Goal: Task Accomplishment & Management: Manage account settings

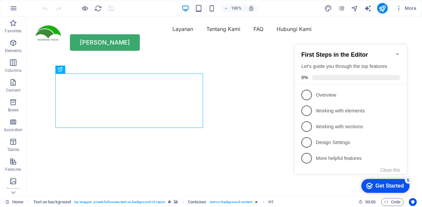
click at [409, 9] on span "More" at bounding box center [406, 8] width 21 height 7
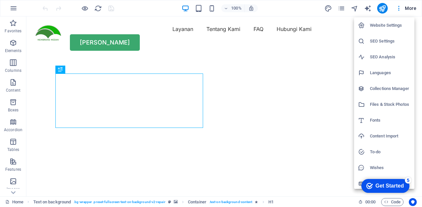
click at [392, 42] on h6 "SEO Settings" at bounding box center [390, 41] width 41 height 8
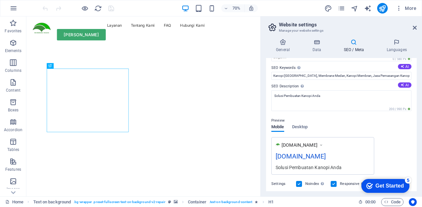
scroll to position [32, 0]
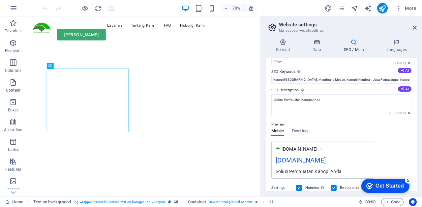
click at [403, 42] on icon at bounding box center [397, 42] width 40 height 7
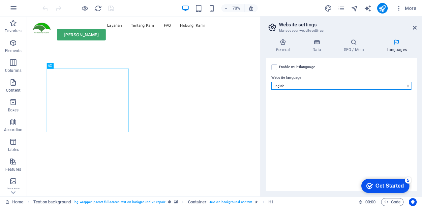
click at [407, 83] on select "Abkhazian Afar Afrikaans Akan Albanian Amharic Arabic Aragonese Armenian Assame…" at bounding box center [342, 86] width 140 height 8
select select "70"
click at [272, 82] on select "Abkhazian Afar Afrikaans Akan Albanian Amharic Arabic Aragonese Armenian Assame…" at bounding box center [342, 86] width 140 height 8
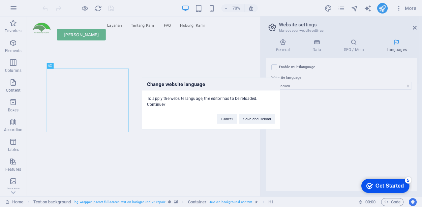
click at [262, 114] on button "Save and Reload" at bounding box center [258, 119] width 36 height 10
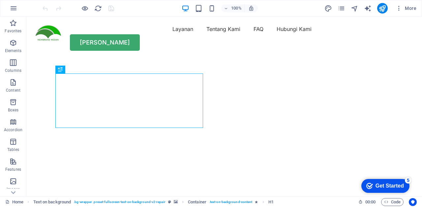
click at [152, 34] on nav "Layanan Tentang Kami FAQ Hubungi Kami" at bounding box center [224, 29] width 380 height 11
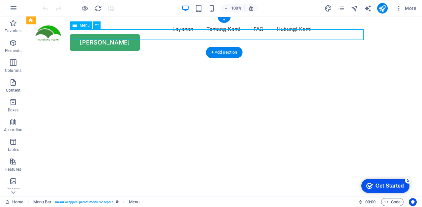
click at [153, 34] on nav "Layanan Tentang Kami FAQ Hubungi Kami" at bounding box center [224, 29] width 380 height 11
click at [155, 40] on div "Layanan Tentang Kami FAQ Hubungi Kami [PERSON_NAME]" at bounding box center [224, 37] width 396 height 42
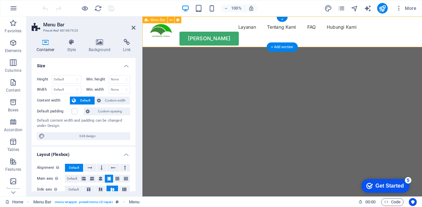
click at [240, 34] on nav "Layanan Tentang Kami FAQ Hubungi Kami" at bounding box center [306, 29] width 313 height 11
click at [242, 34] on nav "Layanan Tentang Kami FAQ Hubungi Kami" at bounding box center [306, 29] width 313 height 11
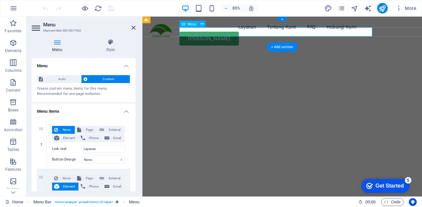
click at [384, 58] on img "1/2" at bounding box center [307, 58] width 329 height 0
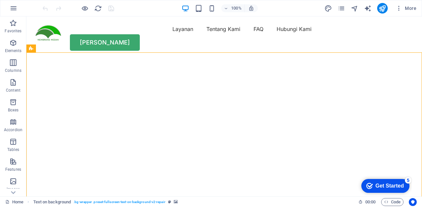
click at [82, 9] on icon "button" at bounding box center [85, 9] width 8 height 8
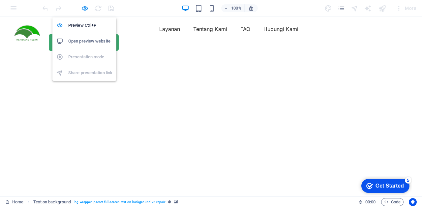
click at [159, 34] on link "Layanan" at bounding box center [169, 29] width 21 height 11
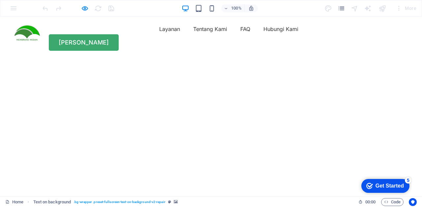
click at [193, 34] on link "Tentang Kami" at bounding box center [210, 29] width 34 height 11
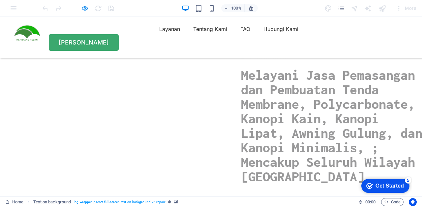
scroll to position [826, 0]
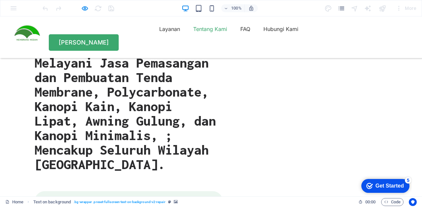
click at [159, 34] on link "Layanan" at bounding box center [169, 29] width 21 height 11
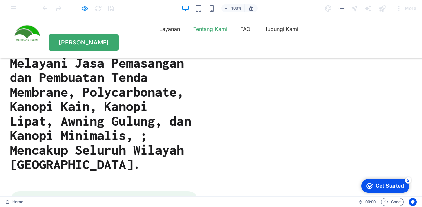
click at [159, 34] on link "Layanan" at bounding box center [169, 29] width 21 height 11
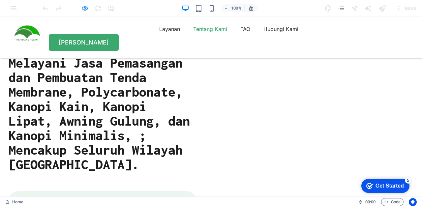
click at [159, 34] on link "Layanan" at bounding box center [169, 29] width 21 height 11
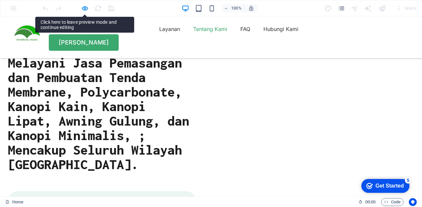
click at [159, 34] on link "Layanan" at bounding box center [169, 29] width 21 height 11
click at [193, 34] on link "Tentang Kami" at bounding box center [210, 29] width 34 height 11
click at [82, 7] on icon "button" at bounding box center [85, 9] width 8 height 8
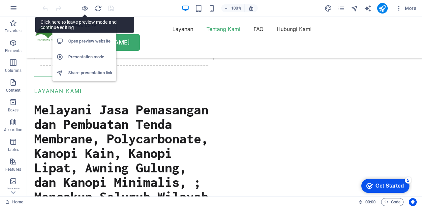
click at [191, 34] on nav "Layanan Tentang Kami FAQ Hubungi Kami" at bounding box center [224, 29] width 380 height 11
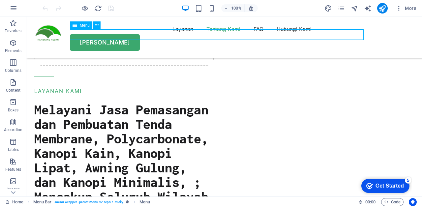
click at [196, 34] on nav "Layanan Tentang Kami FAQ Hubungi Kami" at bounding box center [224, 29] width 380 height 11
click at [191, 34] on nav "Layanan Tentang Kami FAQ Hubungi Kami" at bounding box center [224, 29] width 380 height 11
click at [194, 34] on nav "Layanan Tentang Kami FAQ Hubungi Kami" at bounding box center [224, 29] width 380 height 11
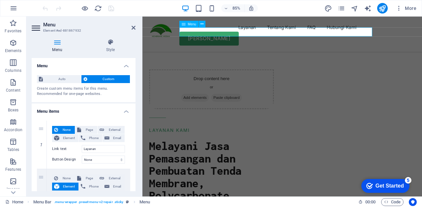
click at [238, 34] on nav "Layanan Tentang Kami FAQ Hubungi Kami" at bounding box center [306, 29] width 313 height 11
click at [237, 33] on nav "Layanan Tentang Kami FAQ Hubungi Kami" at bounding box center [306, 29] width 313 height 11
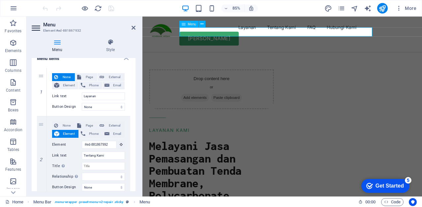
scroll to position [52, 0]
click at [109, 77] on span "External" at bounding box center [114, 78] width 16 height 8
select select "blank"
select select
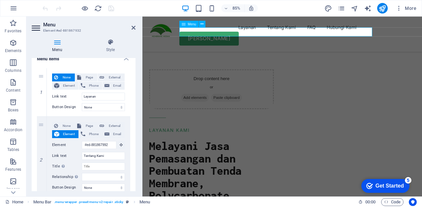
select select
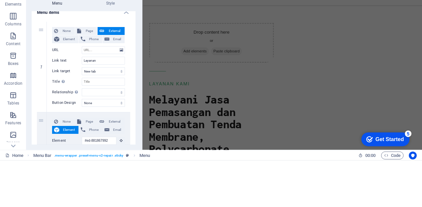
click at [83, 75] on span "Page" at bounding box center [89, 78] width 12 height 8
select select
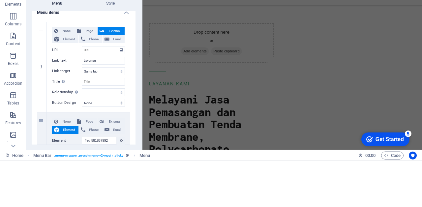
select select
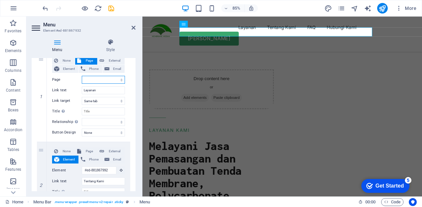
scroll to position [76, 0]
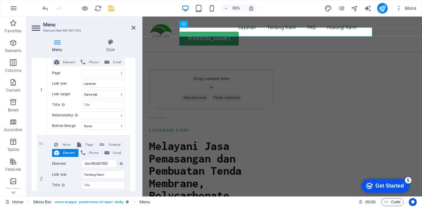
click at [87, 142] on span "Page" at bounding box center [89, 145] width 12 height 8
select select
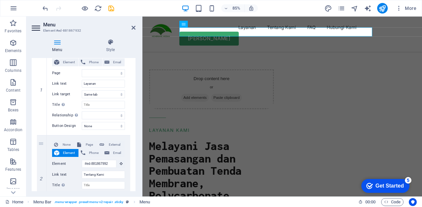
select select
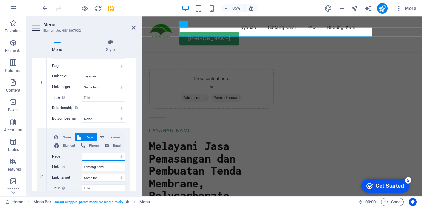
scroll to position [83, 0]
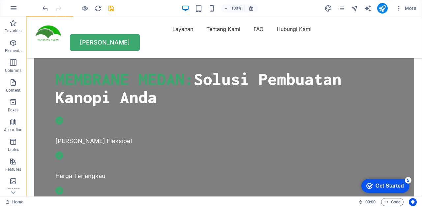
scroll to position [213, 0]
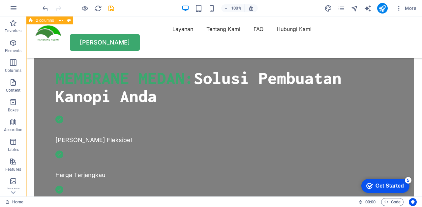
click at [203, 34] on nav "Layanan Tentang Kami FAQ Hubungi Kami" at bounding box center [224, 29] width 380 height 11
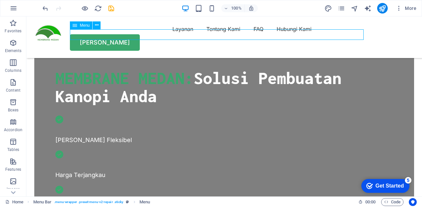
click at [163, 34] on nav "Layanan Tentang Kami FAQ Hubungi Kami" at bounding box center [224, 29] width 380 height 11
click at [83, 7] on icon "button" at bounding box center [85, 9] width 8 height 8
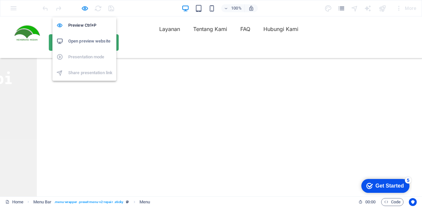
click at [193, 34] on link "Tentang Kami" at bounding box center [210, 29] width 34 height 11
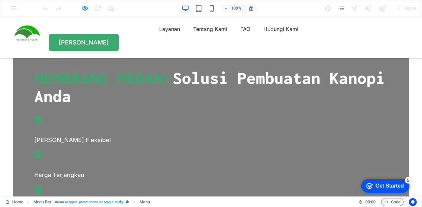
click at [193, 34] on link "Tentang Kami" at bounding box center [210, 29] width 34 height 11
click at [159, 34] on link "Layanan" at bounding box center [169, 29] width 21 height 11
click at [83, 7] on icon "button" at bounding box center [85, 9] width 8 height 8
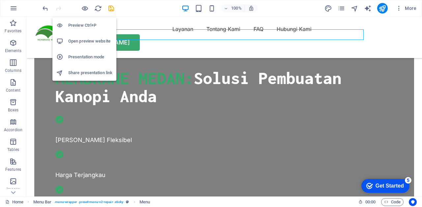
click at [158, 34] on nav "Layanan Tentang Kami FAQ Hubungi Kami" at bounding box center [224, 29] width 380 height 11
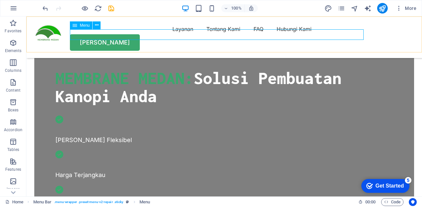
click at [156, 34] on nav "Layanan Tentang Kami FAQ Hubungi Kami" at bounding box center [224, 29] width 380 height 11
click at [83, 7] on icon "button" at bounding box center [85, 9] width 8 height 8
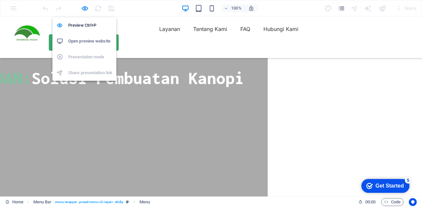
click at [159, 34] on link "Layanan" at bounding box center [169, 29] width 21 height 11
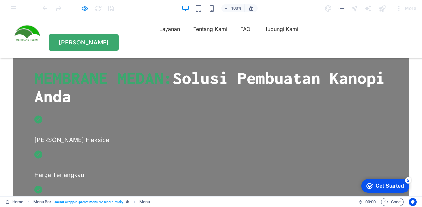
click at [82, 7] on icon "button" at bounding box center [85, 9] width 8 height 8
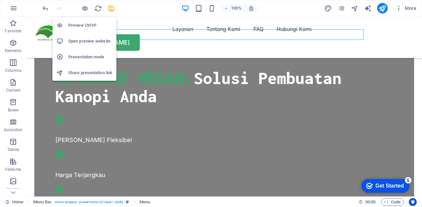
click at [42, 10] on icon "undo" at bounding box center [46, 9] width 8 height 8
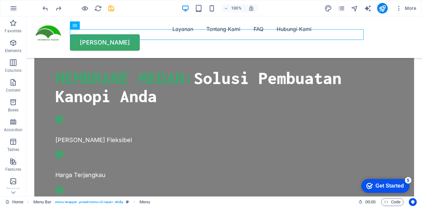
click at [44, 11] on icon "undo" at bounding box center [46, 9] width 8 height 8
click at [43, 8] on icon "undo" at bounding box center [46, 9] width 8 height 8
click at [42, 8] on icon "undo" at bounding box center [46, 9] width 8 height 8
click at [55, 6] on icon "redo" at bounding box center [59, 9] width 8 height 8
click at [44, 9] on icon "undo" at bounding box center [46, 9] width 8 height 8
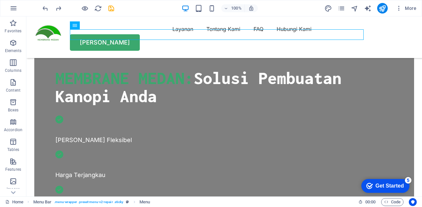
click at [43, 8] on icon "undo" at bounding box center [46, 9] width 8 height 8
click at [42, 9] on icon "undo" at bounding box center [46, 9] width 8 height 8
click at [83, 7] on icon "button" at bounding box center [85, 9] width 8 height 8
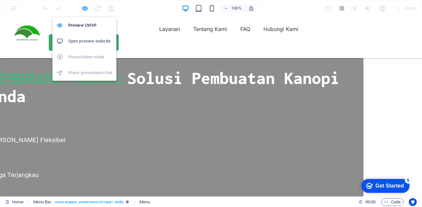
click at [159, 34] on link "Layanan" at bounding box center [169, 29] width 21 height 11
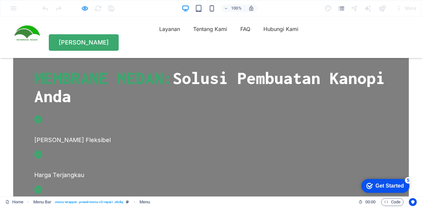
click at [193, 34] on link "Tentang Kami" at bounding box center [210, 29] width 34 height 11
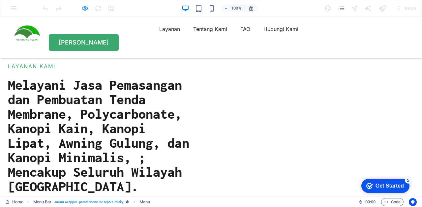
scroll to position [826, 0]
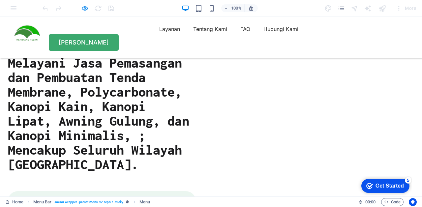
click at [159, 34] on link "Layanan" at bounding box center [169, 29] width 21 height 11
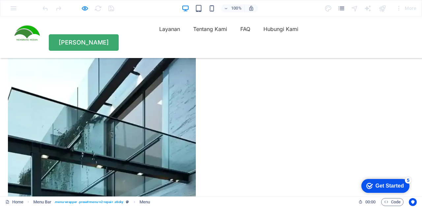
click at [193, 34] on link "Tentang Kami" at bounding box center [210, 29] width 34 height 11
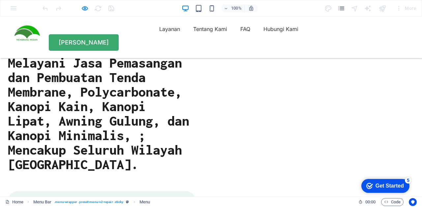
click at [82, 2] on div "100% More" at bounding box center [211, 8] width 422 height 16
click at [82, 7] on icon "button" at bounding box center [85, 9] width 8 height 8
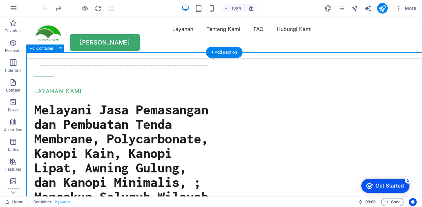
click at [58, 49] on button at bounding box center [60, 49] width 8 height 8
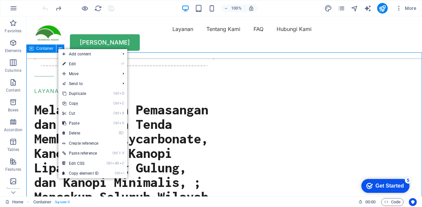
click at [99, 62] on link "⏎ Edit" at bounding box center [80, 64] width 44 height 10
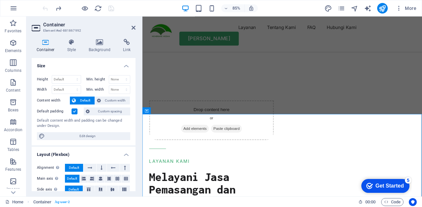
scroll to position [863, 0]
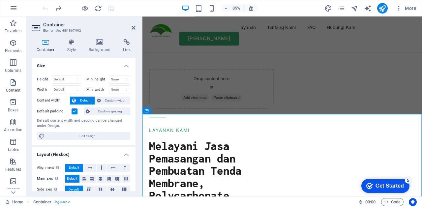
click at [132, 28] on icon at bounding box center [134, 27] width 4 height 5
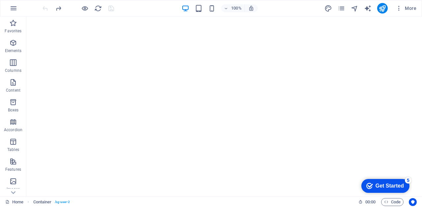
scroll to position [0, 0]
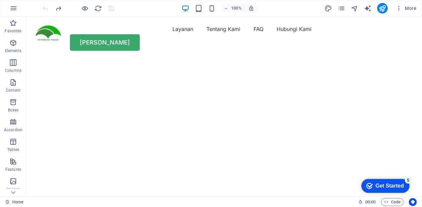
click at [82, 10] on icon "button" at bounding box center [85, 9] width 8 height 8
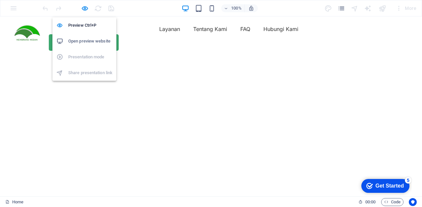
click at [264, 34] on link "Hubungi Kami" at bounding box center [281, 29] width 35 height 11
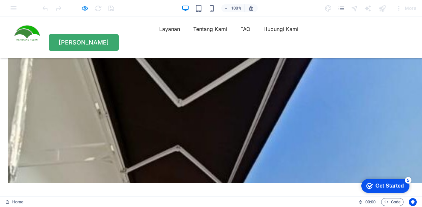
scroll to position [1528, 0]
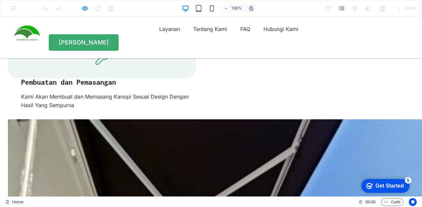
click at [241, 34] on link "FAQ" at bounding box center [246, 29] width 10 height 11
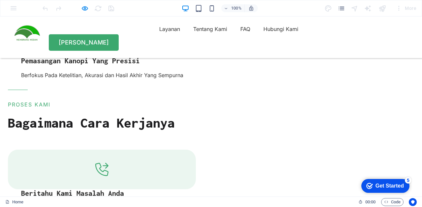
scroll to position [1162, 0]
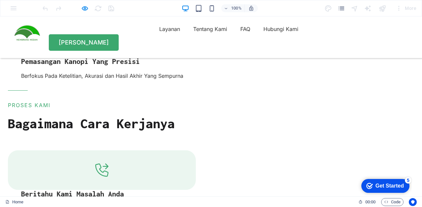
click at [193, 30] on link "Tentang Kami" at bounding box center [210, 29] width 34 height 11
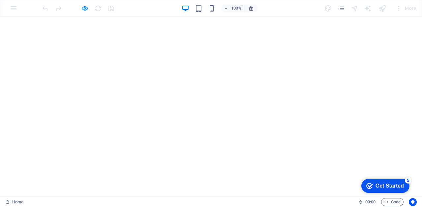
scroll to position [0, 0]
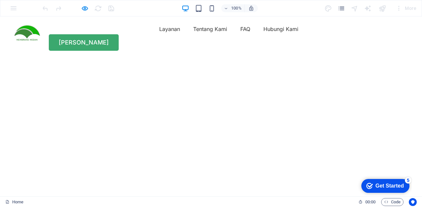
click at [159, 30] on link "Layanan" at bounding box center [169, 29] width 21 height 11
click at [159, 34] on link "Layanan" at bounding box center [169, 29] width 21 height 11
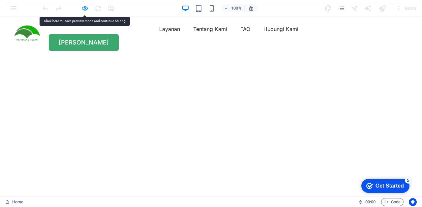
click at [159, 33] on link "Layanan" at bounding box center [169, 29] width 21 height 11
click at [159, 31] on link "Layanan" at bounding box center [169, 29] width 21 height 11
click at [159, 34] on link "Layanan" at bounding box center [169, 29] width 21 height 11
click at [86, 11] on icon "button" at bounding box center [85, 9] width 8 height 8
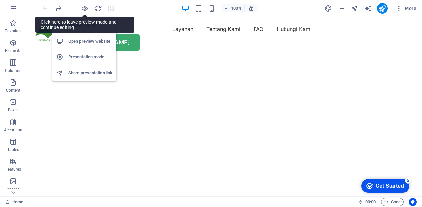
click at [153, 34] on nav "Layanan Tentang Kami FAQ Hubungi Kami" at bounding box center [224, 29] width 380 height 11
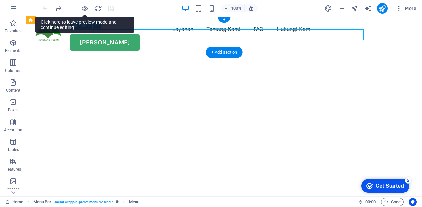
click at [155, 34] on nav "Layanan Tentang Kami FAQ Hubungi Kami" at bounding box center [224, 29] width 380 height 11
click at [152, 34] on nav "Layanan Tentang Kami FAQ Hubungi Kami" at bounding box center [224, 29] width 380 height 11
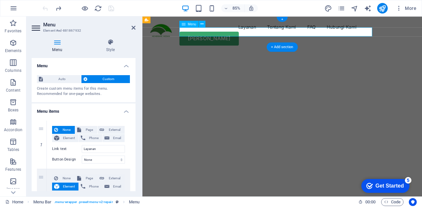
click at [57, 76] on span "Auto" at bounding box center [62, 79] width 34 height 8
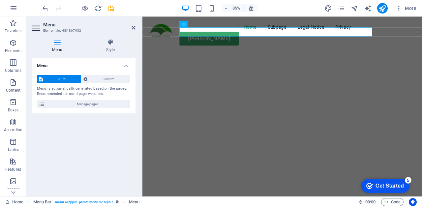
click at [112, 100] on span "Manage pages" at bounding box center [88, 104] width 82 height 8
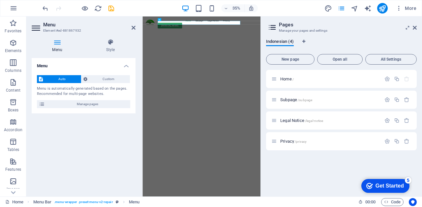
click at [310, 81] on p "Home /" at bounding box center [329, 79] width 99 height 4
click at [400, 58] on img "1/2" at bounding box center [312, 58] width 338 height 0
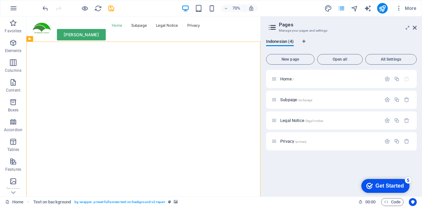
click at [18, 11] on button "button" at bounding box center [14, 8] width 16 height 16
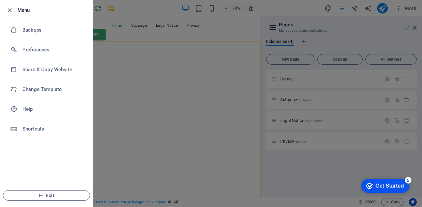
click at [50, 129] on h6 "Shortcuts" at bounding box center [52, 129] width 61 height 8
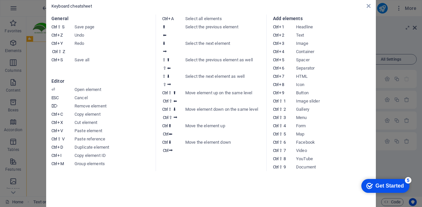
click at [36, 14] on aside "Keyboard cheatsheet General Ctrl ⇧ S Save page Ctrl Z Undo Ctrl Y Ctrl ⇧ Z Redo…" at bounding box center [211, 103] width 422 height 207
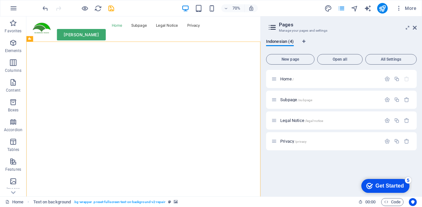
click at [18, 10] on button "button" at bounding box center [14, 8] width 16 height 16
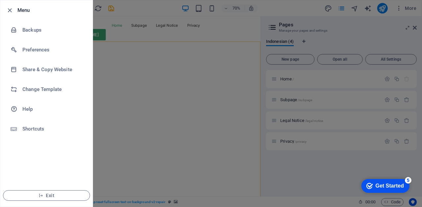
click at [36, 52] on h6 "Preferences" at bounding box center [52, 50] width 61 height 8
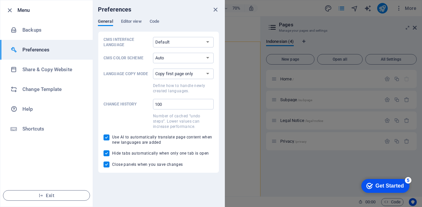
click at [129, 23] on span "Editor view" at bounding box center [131, 21] width 21 height 9
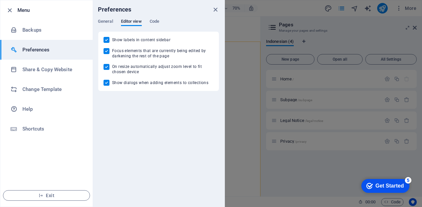
click at [151, 22] on span "Code" at bounding box center [155, 21] width 10 height 9
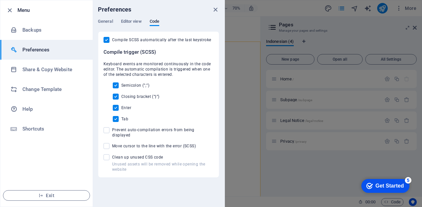
click at [39, 66] on h6 "Share & Copy Website" at bounding box center [52, 70] width 61 height 8
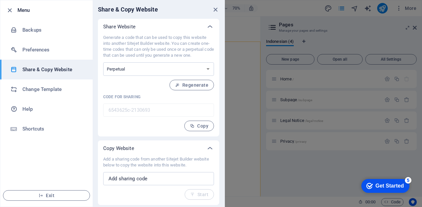
click at [51, 49] on h6 "Preferences" at bounding box center [52, 50] width 61 height 8
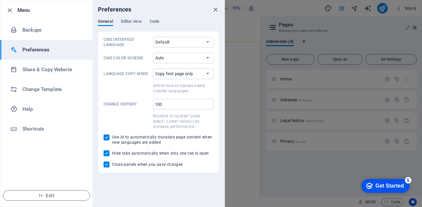
click at [50, 27] on h6 "Backups" at bounding box center [52, 30] width 61 height 8
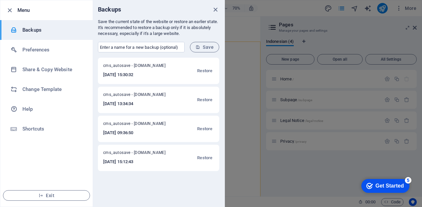
click at [218, 9] on icon "close" at bounding box center [216, 10] width 8 height 8
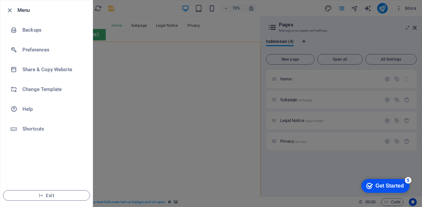
click at [191, 31] on div at bounding box center [211, 103] width 422 height 207
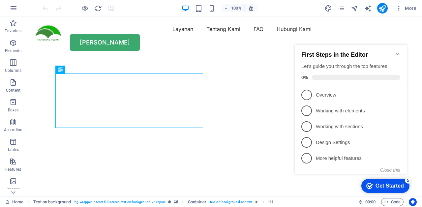
click at [339, 7] on icon "pages" at bounding box center [342, 9] width 8 height 8
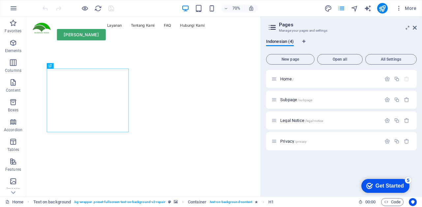
click at [339, 7] on icon "pages" at bounding box center [342, 9] width 8 height 8
click at [406, 11] on span "More" at bounding box center [406, 8] width 21 height 7
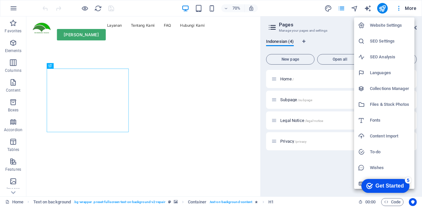
click at [390, 28] on h6 "Website Settings" at bounding box center [390, 25] width 41 height 8
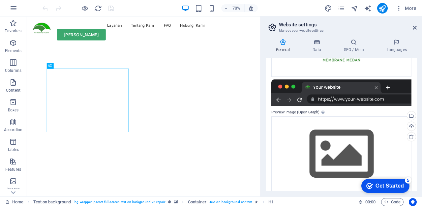
scroll to position [123, 0]
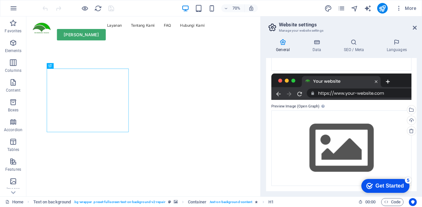
click at [320, 47] on h4 "Data" at bounding box center [318, 46] width 31 height 14
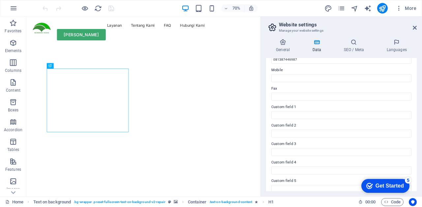
scroll to position [160, 0]
click at [358, 40] on icon at bounding box center [354, 42] width 40 height 7
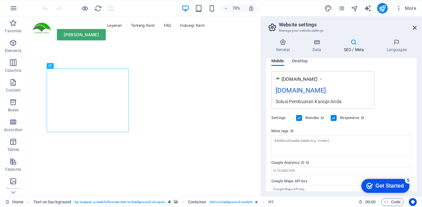
scroll to position [109, 0]
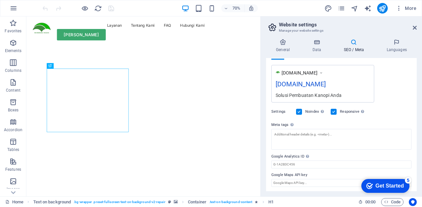
click at [308, 152] on div "Please only add the Google Analytics ID. We automatically include the ID in the…" at bounding box center [327, 135] width 53 height 35
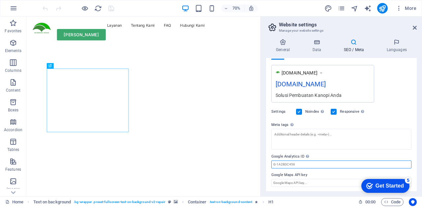
click at [308, 161] on input "Google Analytics ID Please only add the Google Analytics ID. We automatically i…" at bounding box center [342, 165] width 140 height 8
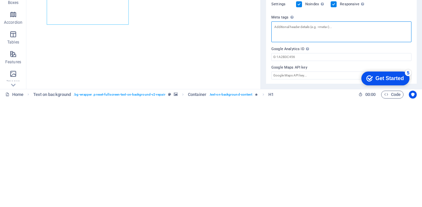
click at [376, 135] on textarea "Meta tags Enter HTML code here that will be placed inside the tags of your webs…" at bounding box center [342, 139] width 140 height 21
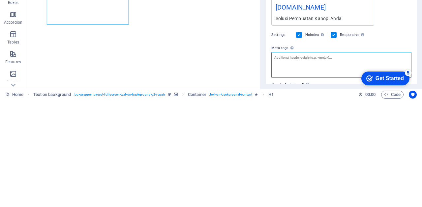
scroll to position [76, 0]
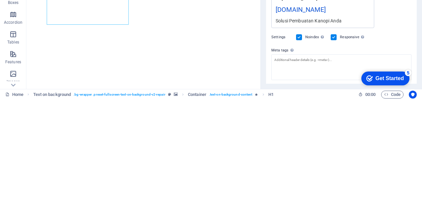
click at [391, 147] on div "Settings Noindex Instruct search engines to exclude this website from search re…" at bounding box center [342, 145] width 140 height 18
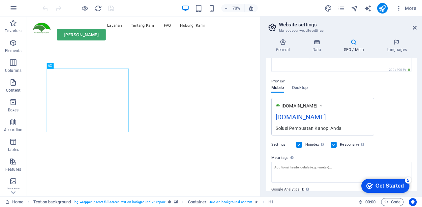
click at [11, 81] on icon "button" at bounding box center [13, 83] width 8 height 8
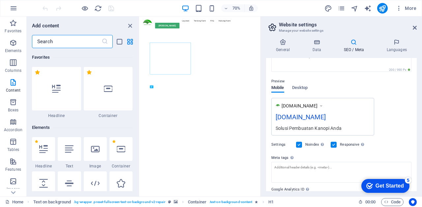
click at [17, 86] on span "Content" at bounding box center [13, 87] width 26 height 16
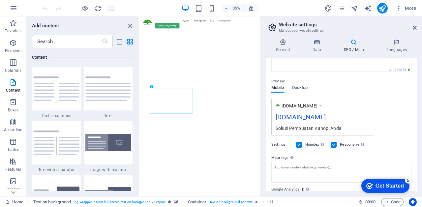
click at [414, 28] on icon at bounding box center [415, 27] width 4 height 5
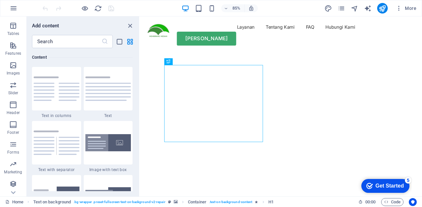
scroll to position [117, 0]
click at [6, 187] on span "Collections" at bounding box center [13, 188] width 26 height 16
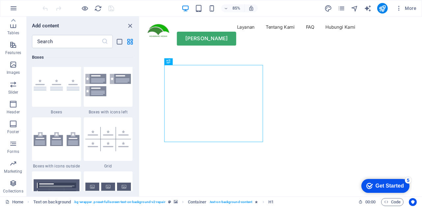
scroll to position [6041, 0]
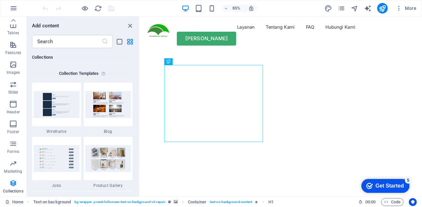
click at [10, 205] on link "Home" at bounding box center [14, 202] width 18 height 8
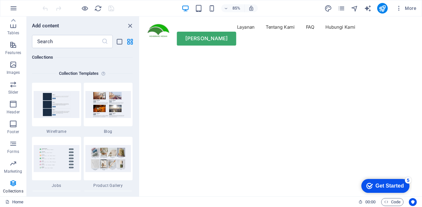
click at [400, 200] on span "Code" at bounding box center [392, 202] width 16 height 8
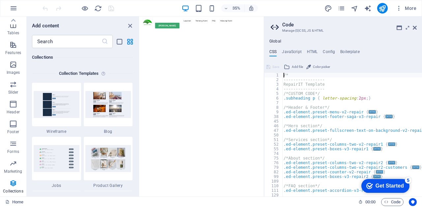
click at [390, 51] on ul "CSS JavaScript HTML Config Boilerplate" at bounding box center [343, 52] width 158 height 7
click at [296, 51] on h4 "JavaScript" at bounding box center [291, 52] width 19 height 7
type textarea "/* JS for preset "Menu V2" */"
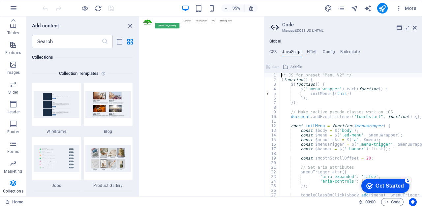
scroll to position [0, 0]
click at [313, 49] on h4 "HTML" at bounding box center [312, 52] width 11 height 7
type textarea "<a href="#main-content" class="button wv-link-content">Skip to main content</a>"
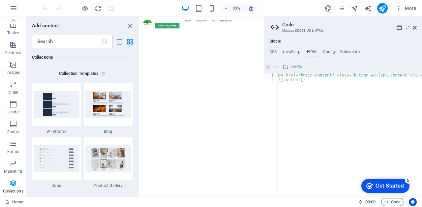
click at [333, 51] on h4 "Config" at bounding box center [329, 52] width 12 height 7
type textarea "$color-background: #ffffff;"
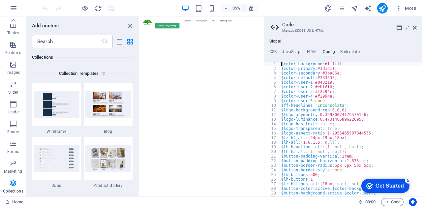
click at [350, 50] on h4 "Boilerplate" at bounding box center [350, 52] width 19 height 7
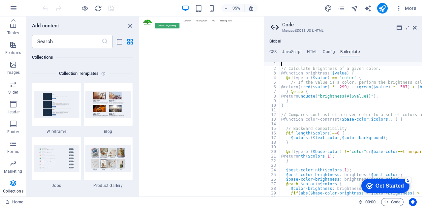
click at [398, 30] on icon at bounding box center [399, 27] width 5 height 5
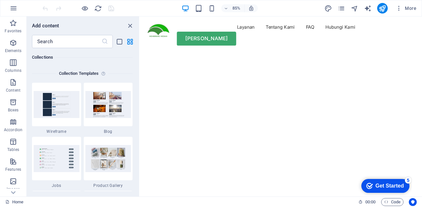
click at [13, 42] on icon "button" at bounding box center [13, 43] width 8 height 8
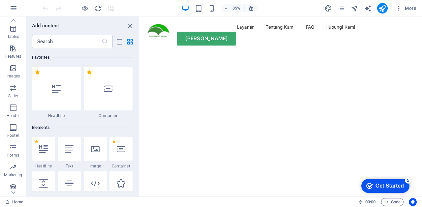
scroll to position [117, 0]
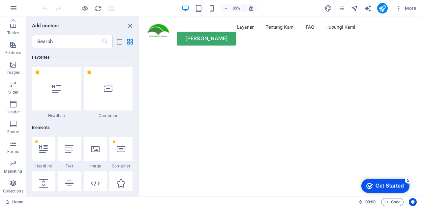
click at [16, 7] on icon "button" at bounding box center [14, 8] width 8 height 8
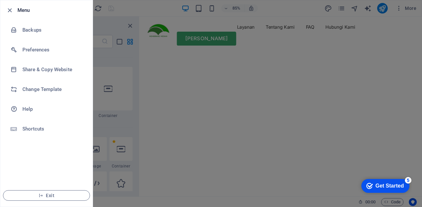
click at [327, 24] on div at bounding box center [211, 103] width 422 height 207
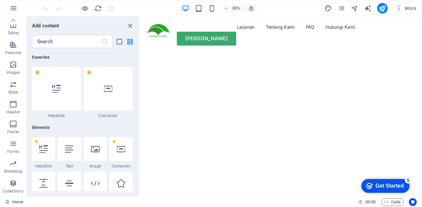
click at [343, 12] on icon "pages" at bounding box center [342, 9] width 8 height 8
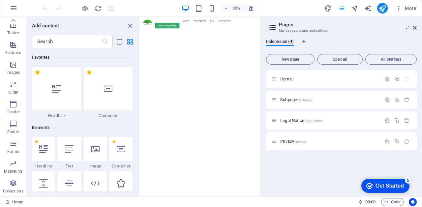
click at [395, 57] on span "All Settings" at bounding box center [392, 59] width 46 height 4
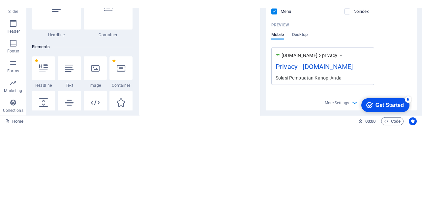
scroll to position [996, 0]
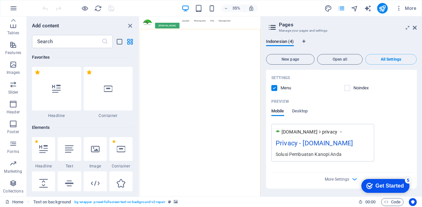
click at [416, 28] on icon at bounding box center [415, 27] width 4 height 5
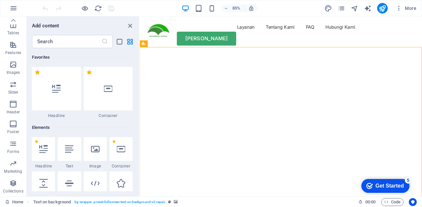
click at [388, 42] on div "Layanan Tentang Kami FAQ Hubungi Kami [PERSON_NAME]" at bounding box center [306, 37] width 332 height 42
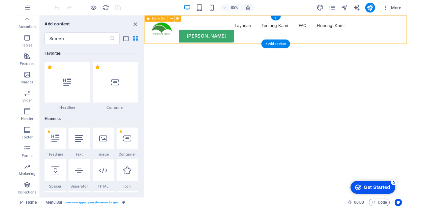
scroll to position [117, 0]
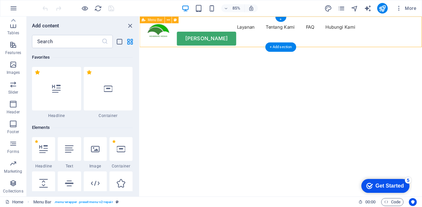
click at [343, 9] on icon "pages" at bounding box center [342, 9] width 8 height 8
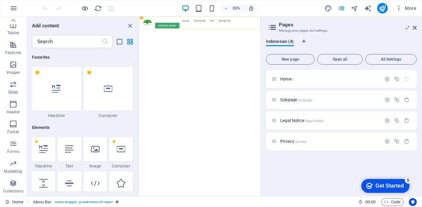
click at [274, 143] on icon at bounding box center [275, 142] width 6 height 6
click at [274, 144] on icon at bounding box center [275, 142] width 6 height 6
click at [298, 58] on span "New page" at bounding box center [290, 59] width 43 height 4
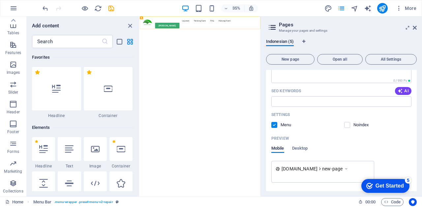
scroll to position [192, 0]
click at [128, 22] on icon "close panel" at bounding box center [130, 26] width 8 height 8
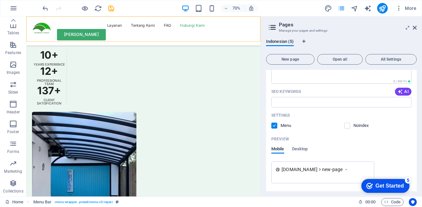
scroll to position [213, 0]
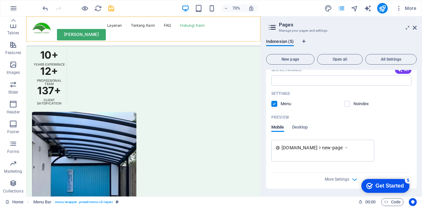
click at [340, 181] on span "More Settings" at bounding box center [337, 179] width 24 height 5
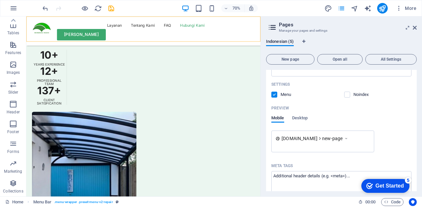
scroll to position [222, 0]
click at [416, 28] on icon at bounding box center [415, 27] width 4 height 5
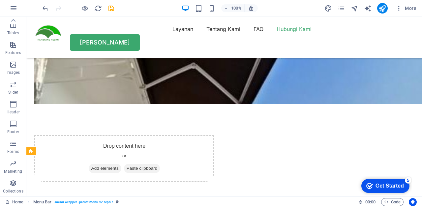
scroll to position [1668, 0]
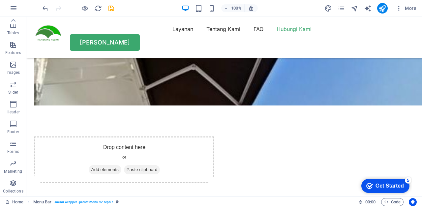
click at [344, 7] on icon "pages" at bounding box center [342, 9] width 8 height 8
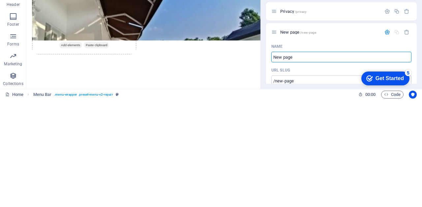
scroll to position [23, 0]
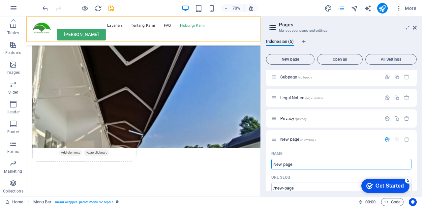
click at [16, 10] on icon "button" at bounding box center [14, 8] width 8 height 8
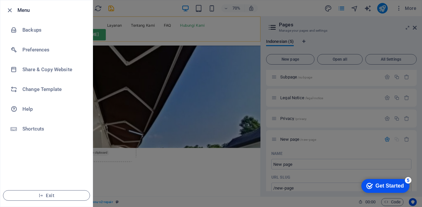
click at [47, 36] on li "Backups" at bounding box center [46, 30] width 92 height 20
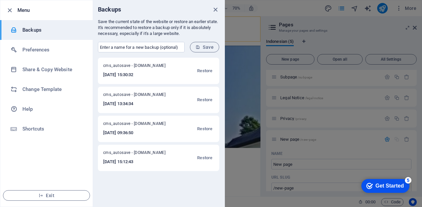
click at [418, 33] on div at bounding box center [211, 103] width 422 height 207
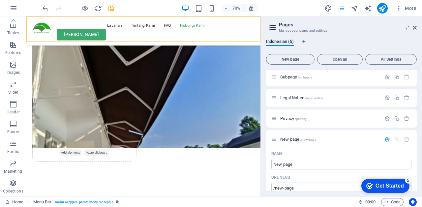
click at [416, 28] on icon at bounding box center [415, 27] width 4 height 5
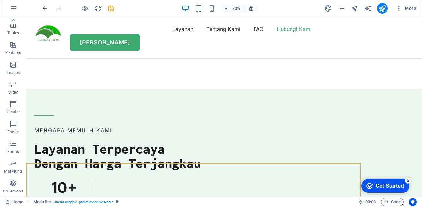
scroll to position [1668, 0]
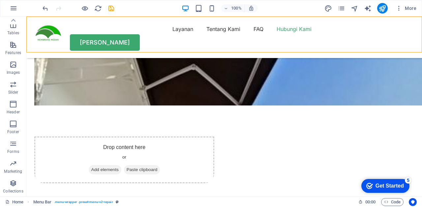
click at [42, 7] on icon "undo" at bounding box center [46, 9] width 8 height 8
click at [42, 9] on div at bounding box center [78, 8] width 74 height 11
click at [343, 8] on icon "pages" at bounding box center [342, 9] width 8 height 8
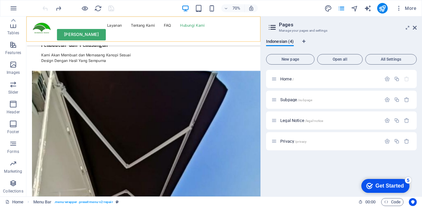
scroll to position [1815, 0]
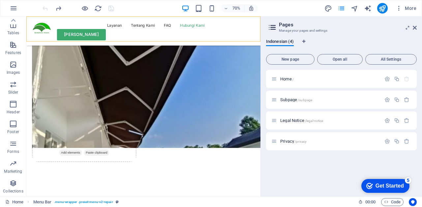
click at [414, 29] on icon at bounding box center [415, 27] width 4 height 5
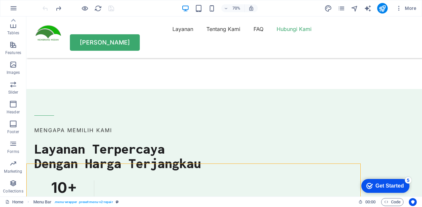
scroll to position [1668, 0]
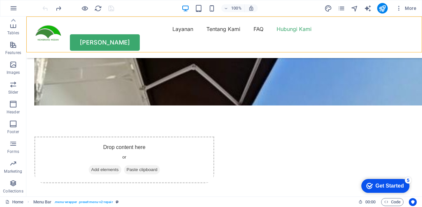
click at [388, 184] on div "Get Started" at bounding box center [390, 186] width 28 height 6
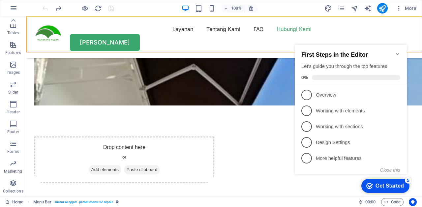
click at [398, 53] on icon "Minimize checklist" at bounding box center [397, 54] width 3 height 2
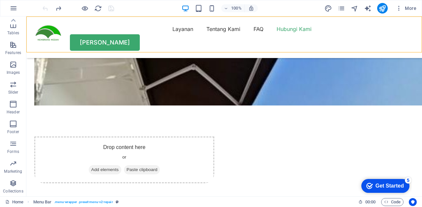
click at [396, 11] on icon "button" at bounding box center [399, 8] width 7 height 7
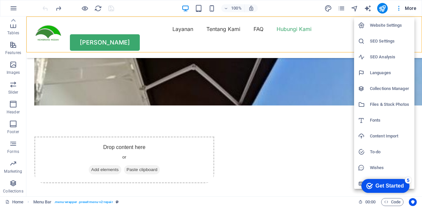
click at [404, 94] on li "Collections Manager" at bounding box center [384, 89] width 60 height 16
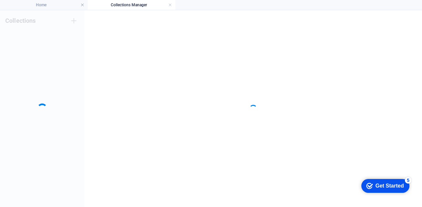
scroll to position [0, 0]
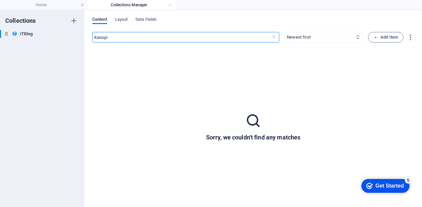
click at [24, 31] on h6 "ITBlog" at bounding box center [26, 34] width 13 height 8
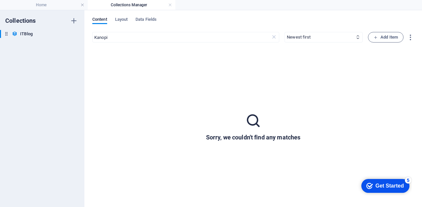
click at [74, 37] on button "button" at bounding box center [74, 34] width 8 height 11
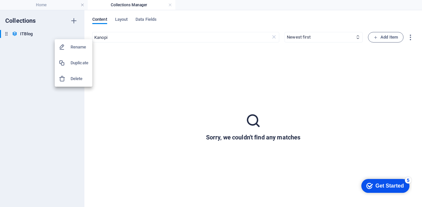
click at [32, 49] on div at bounding box center [211, 103] width 422 height 207
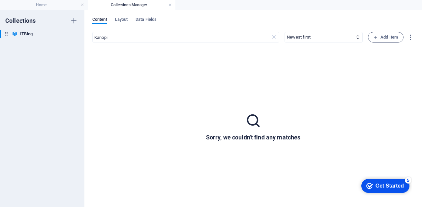
click at [167, 11] on div "Content Layout Data Fields Kanopi ​ Newest first Oldest first Last modified ITB…" at bounding box center [253, 108] width 338 height 197
click at [171, 5] on link at bounding box center [170, 5] width 4 height 6
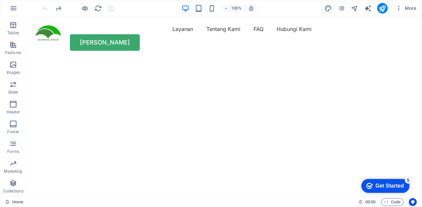
scroll to position [1668, 0]
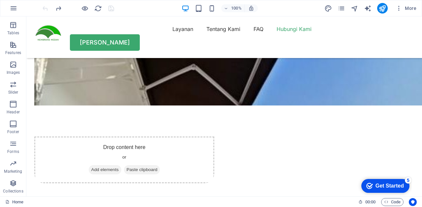
click at [407, 14] on div "100% More" at bounding box center [211, 8] width 422 height 16
click at [401, 11] on icon "button" at bounding box center [399, 8] width 7 height 7
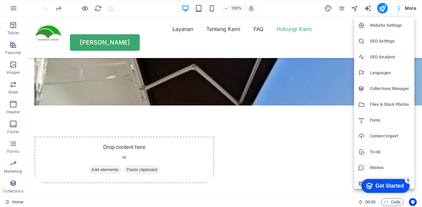
scroll to position [3, 0]
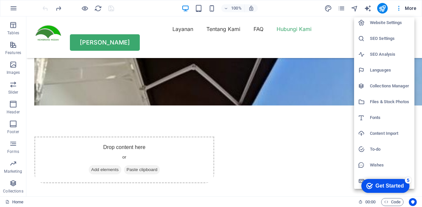
click at [390, 133] on h6 "Content Import" at bounding box center [390, 134] width 41 height 8
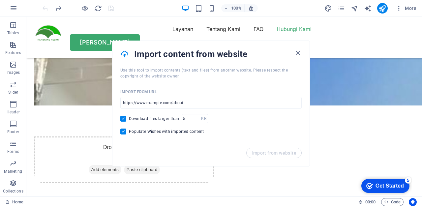
click at [298, 54] on icon "button" at bounding box center [298, 53] width 8 height 8
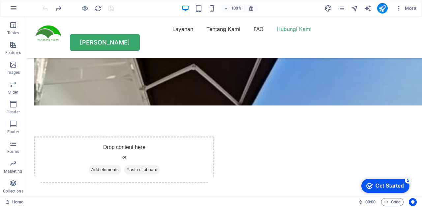
click at [407, 12] on button "More" at bounding box center [406, 8] width 26 height 11
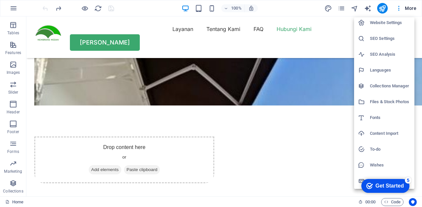
click div "checkmark Get Started 5 First Steps in the Editor Let's guide you through the t…"
click at [401, 106] on h6 "Files & Stock Photos" at bounding box center [390, 102] width 41 height 8
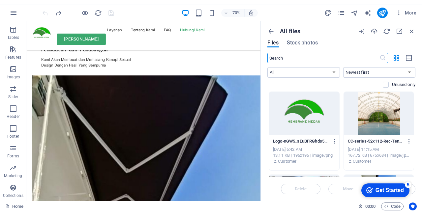
scroll to position [1815, 0]
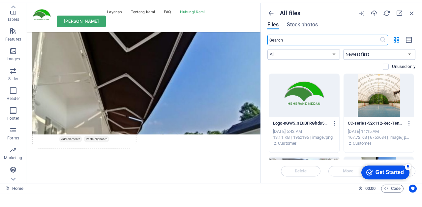
click at [377, 26] on icon "button" at bounding box center [374, 26] width 7 height 7
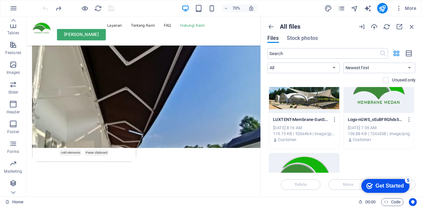
scroll to position [265, 0]
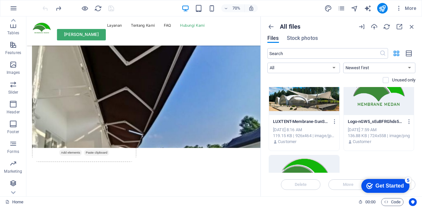
click at [365, 28] on icon "button" at bounding box center [361, 26] width 7 height 7
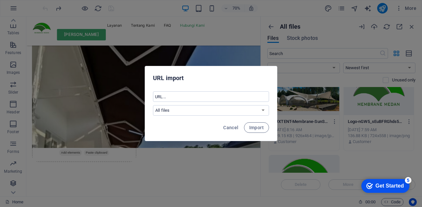
click at [230, 131] on button "Cancel" at bounding box center [231, 127] width 20 height 11
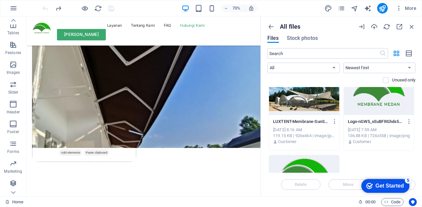
click at [408, 12] on button "More" at bounding box center [406, 8] width 26 height 11
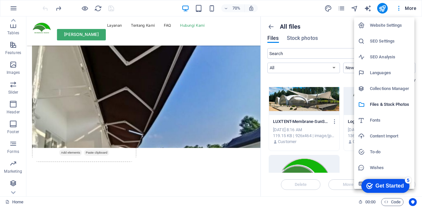
click at [392, 97] on li "Files & Stock Photos" at bounding box center [384, 105] width 60 height 16
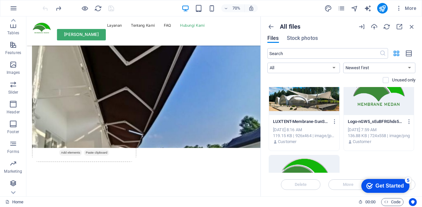
click at [412, 7] on span "More" at bounding box center [406, 8] width 21 height 7
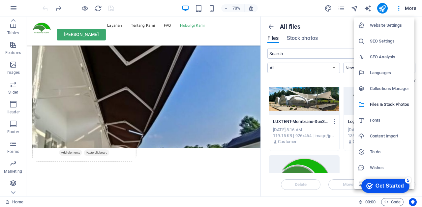
click at [385, 91] on h6 "Collections Manager" at bounding box center [390, 89] width 41 height 8
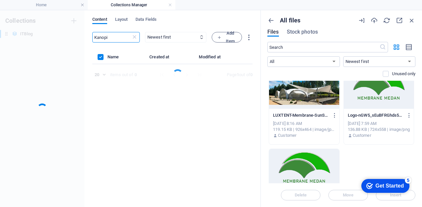
scroll to position [0, 0]
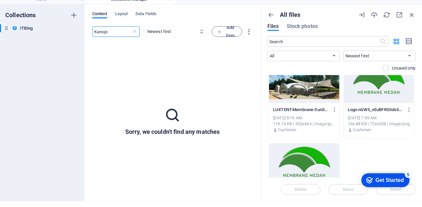
click at [223, 39] on span "Add Item" at bounding box center [226, 37] width 19 height 16
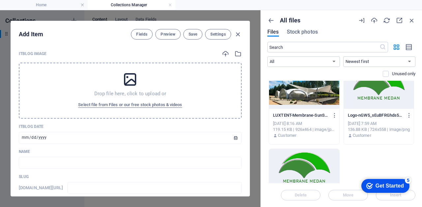
click at [236, 51] on icon "button" at bounding box center [238, 53] width 7 height 7
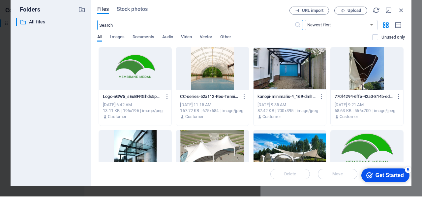
click at [355, 19] on span "Upload" at bounding box center [355, 21] width 14 height 4
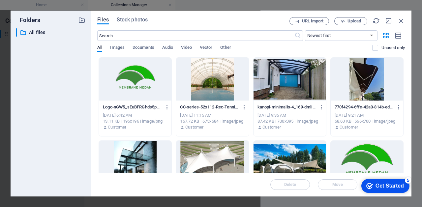
click at [229, 51] on button "Other" at bounding box center [225, 48] width 11 height 7
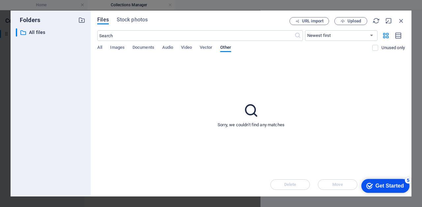
click at [353, 24] on button "Upload" at bounding box center [351, 21] width 33 height 8
click at [399, 19] on icon "button" at bounding box center [401, 20] width 7 height 7
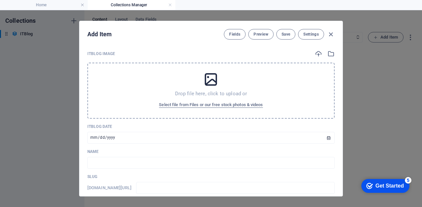
click at [365, 49] on div "Add Item Fields Preview Save Settings ITBlog Image Drop file here, click to upl…" at bounding box center [211, 108] width 422 height 197
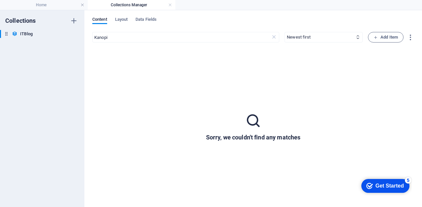
click at [169, 5] on link at bounding box center [170, 5] width 4 height 6
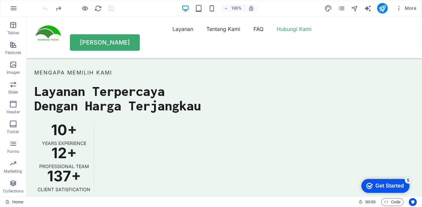
scroll to position [117, 0]
click at [403, 8] on span "More" at bounding box center [406, 8] width 21 height 7
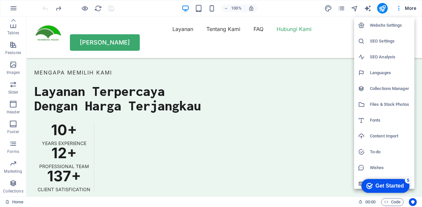
click at [339, 7] on div at bounding box center [211, 103] width 422 height 207
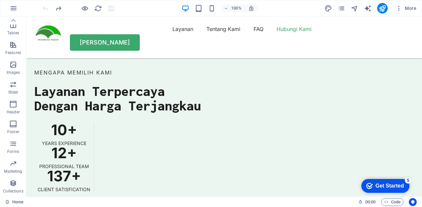
click at [333, 10] on span "design" at bounding box center [329, 9] width 8 height 8
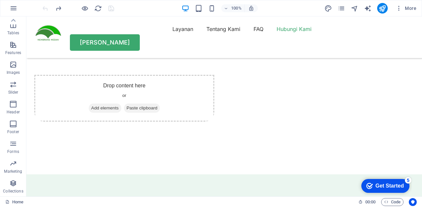
click at [416, 28] on div "Layanan Tentang Kami FAQ Hubungi Kami [PERSON_NAME]" at bounding box center [224, 37] width 396 height 42
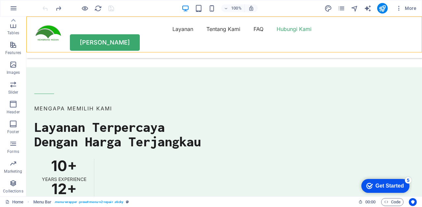
click at [368, 11] on icon "text_generator" at bounding box center [368, 9] width 8 height 8
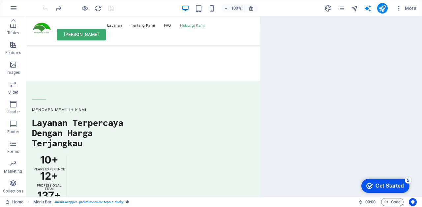
select select "English"
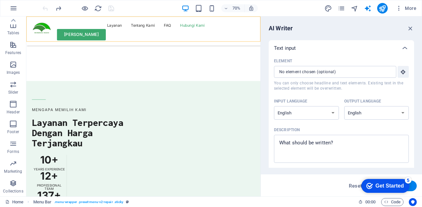
scroll to position [163, 0]
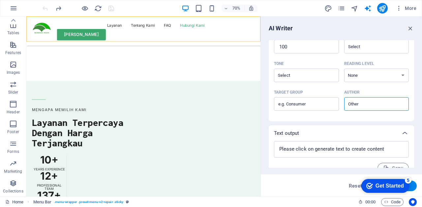
type textarea "x"
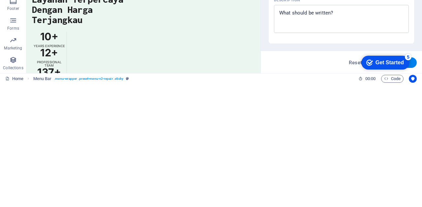
scroll to position [0, 0]
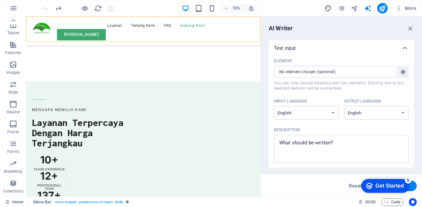
click at [356, 10] on icon "navigator" at bounding box center [355, 9] width 8 height 8
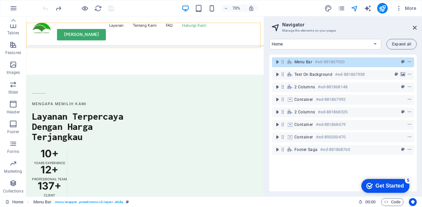
scroll to position [1975, 0]
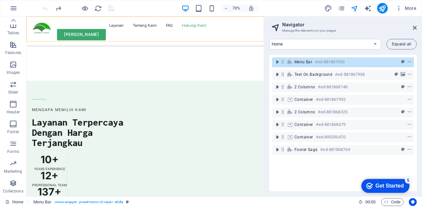
click at [342, 11] on icon "pages" at bounding box center [342, 9] width 8 height 8
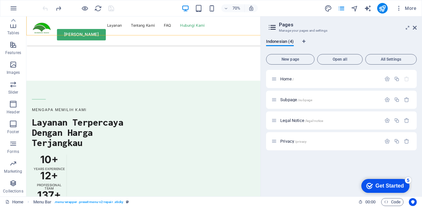
scroll to position [1984, 0]
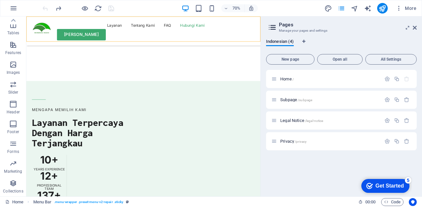
click at [329, 11] on icon "design" at bounding box center [329, 9] width 8 height 8
select select "px"
select select "400"
select select "px"
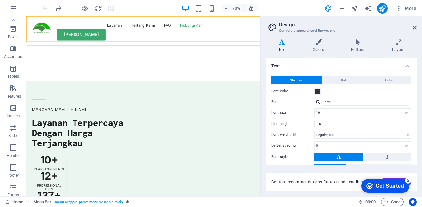
scroll to position [0, 0]
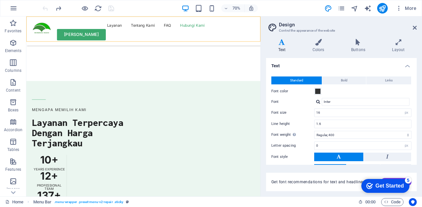
click at [12, 7] on icon "button" at bounding box center [14, 8] width 8 height 8
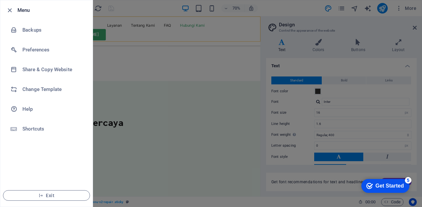
click at [30, 64] on li "Share & Copy Website" at bounding box center [46, 70] width 92 height 20
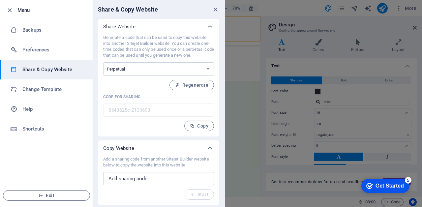
click at [25, 125] on h6 "Shortcuts" at bounding box center [52, 129] width 61 height 8
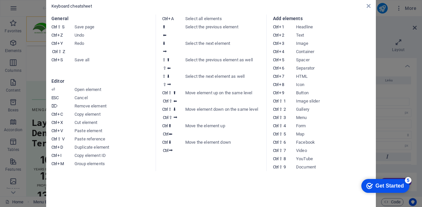
click at [24, 52] on aside "Keyboard cheatsheet General Ctrl ⇧ S Save page Ctrl Z Undo Ctrl Y Ctrl ⇧ Z Redo…" at bounding box center [211, 103] width 422 height 207
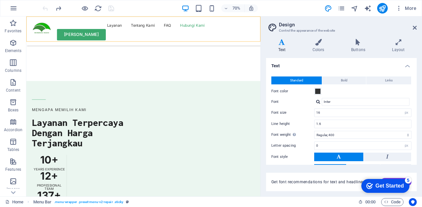
click at [12, 13] on button "button" at bounding box center [14, 8] width 16 height 16
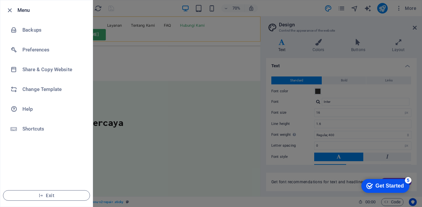
click at [31, 70] on h6 "Share & Copy Website" at bounding box center [52, 70] width 61 height 8
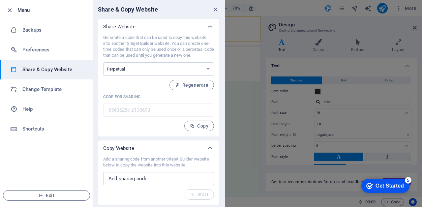
click at [212, 28] on icon at bounding box center [210, 27] width 8 height 8
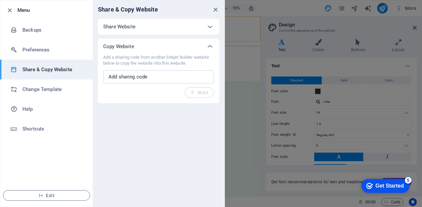
click at [211, 28] on icon at bounding box center [210, 27] width 8 height 8
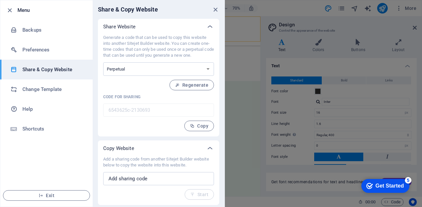
click at [211, 70] on select "One-time Perpetual" at bounding box center [158, 69] width 111 height 14
click at [104, 34] on div "Share Website" at bounding box center [158, 27] width 121 height 16
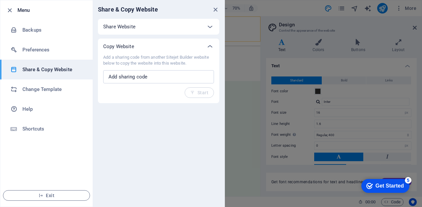
click at [212, 49] on icon at bounding box center [210, 47] width 8 height 8
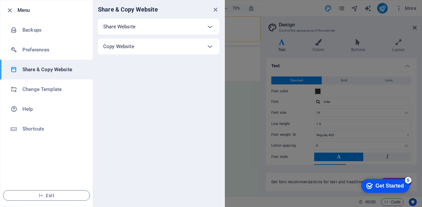
click at [215, 8] on icon "close" at bounding box center [216, 10] width 8 height 8
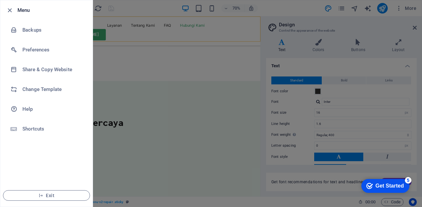
click at [402, 11] on div at bounding box center [211, 103] width 422 height 207
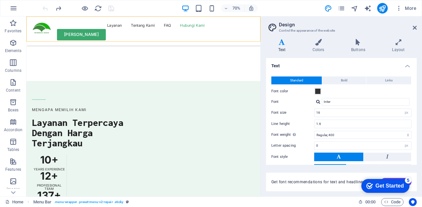
click at [403, 9] on span "More" at bounding box center [406, 8] width 21 height 7
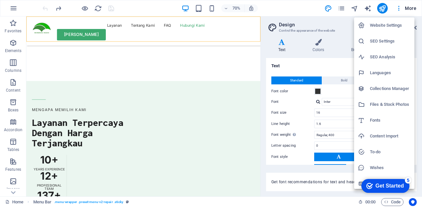
click at [385, 135] on h6 "Content Import" at bounding box center [390, 136] width 41 height 8
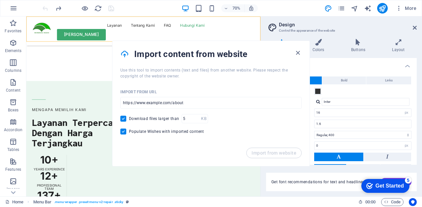
click at [132, 104] on input "url" at bounding box center [210, 103] width 181 height 12
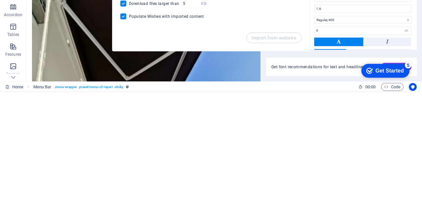
scroll to position [1628, 0]
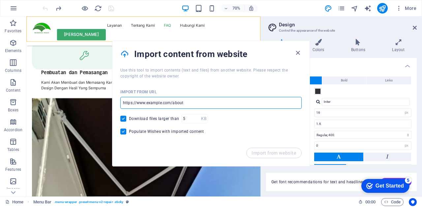
click at [295, 51] on icon "button" at bounding box center [298, 53] width 8 height 8
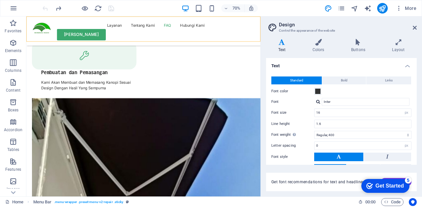
click at [414, 28] on icon at bounding box center [415, 27] width 4 height 5
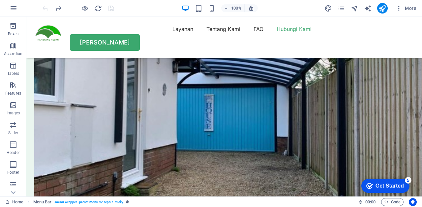
scroll to position [117, 0]
click at [11, 191] on p "Collections" at bounding box center [13, 191] width 20 height 5
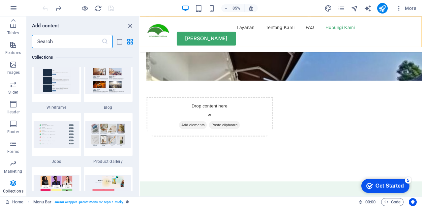
scroll to position [6061, 0]
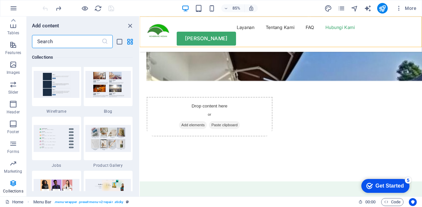
click at [47, 72] on img at bounding box center [57, 84] width 46 height 27
click at [97, 86] on img at bounding box center [108, 84] width 46 height 27
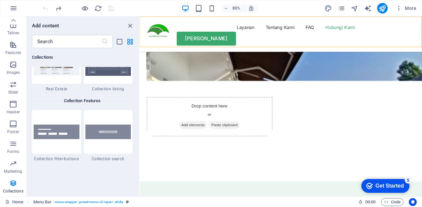
click at [118, 42] on icon "list-view" at bounding box center [120, 42] width 8 height 8
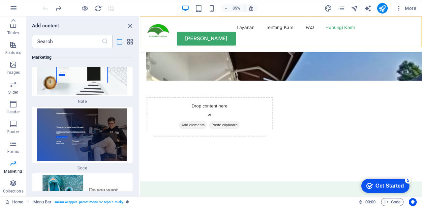
scroll to position [13025, 0]
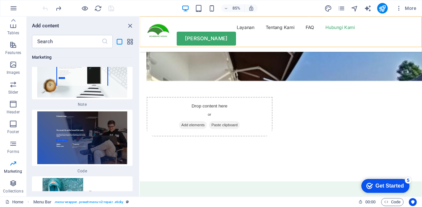
click at [127, 28] on icon "close panel" at bounding box center [130, 26] width 8 height 8
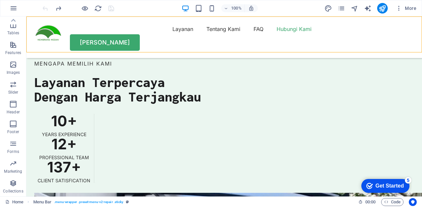
scroll to position [1734, 0]
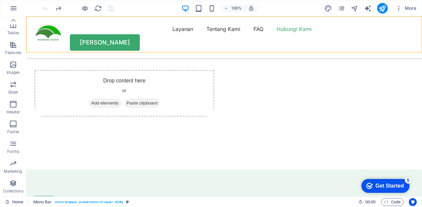
click at [11, 10] on icon "button" at bounding box center [14, 8] width 8 height 8
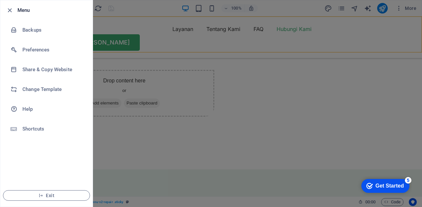
click at [32, 112] on h6 "Help" at bounding box center [52, 109] width 61 height 8
click at [277, 59] on div at bounding box center [211, 103] width 422 height 207
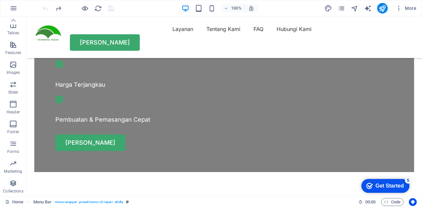
scroll to position [0, 0]
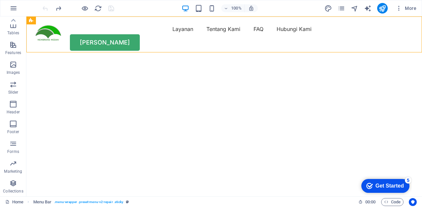
click at [406, 10] on span "More" at bounding box center [406, 8] width 21 height 7
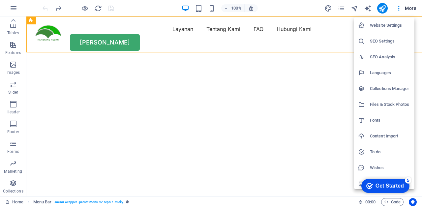
click at [379, 169] on h6 "Wishes" at bounding box center [390, 168] width 41 height 8
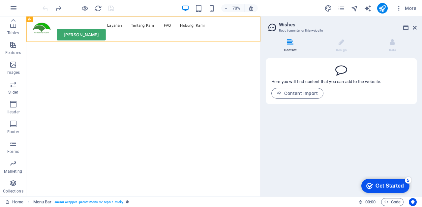
click at [394, 44] on icon at bounding box center [392, 42] width 5 height 7
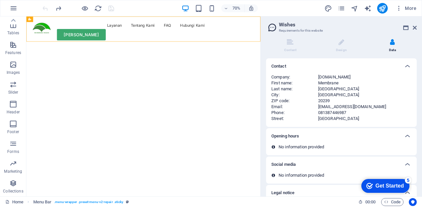
click at [340, 49] on li "Design" at bounding box center [342, 46] width 51 height 14
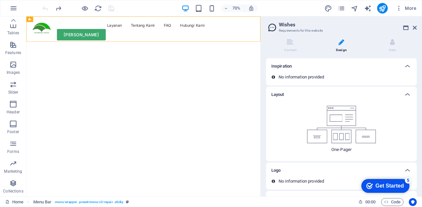
click at [416, 28] on icon at bounding box center [415, 27] width 4 height 5
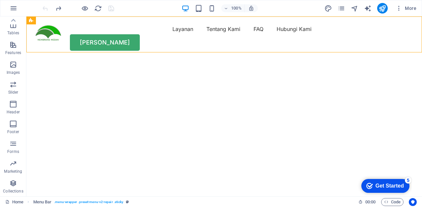
click at [36, 20] on div "Menu Bar" at bounding box center [31, 20] width 10 height 8
click at [61, 21] on icon at bounding box center [60, 20] width 4 height 7
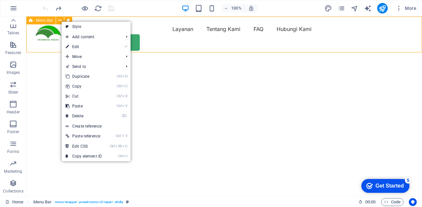
click at [76, 46] on link "⏎ Edit" at bounding box center [84, 47] width 44 height 10
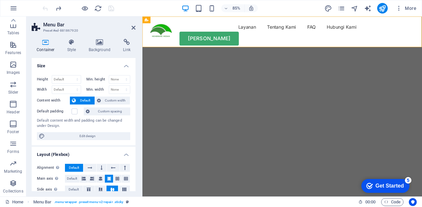
scroll to position [122, 0]
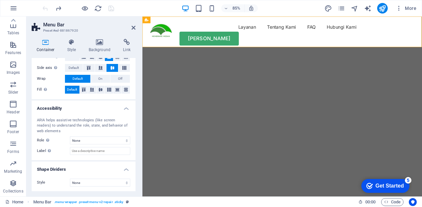
click at [120, 40] on icon at bounding box center [126, 42] width 17 height 7
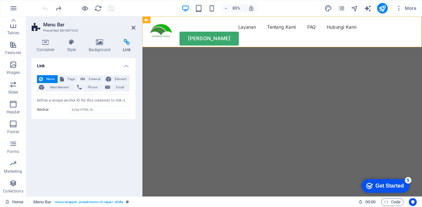
click at [132, 28] on icon at bounding box center [134, 27] width 4 height 5
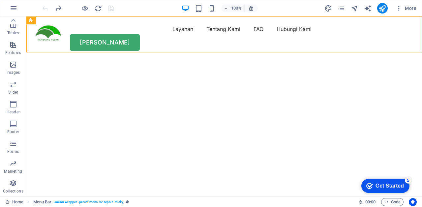
click at [35, 19] on div "Menu Bar" at bounding box center [31, 20] width 10 height 8
click at [64, 21] on button at bounding box center [68, 20] width 8 height 8
select select "rem"
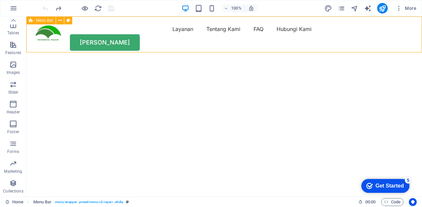
select select "rem"
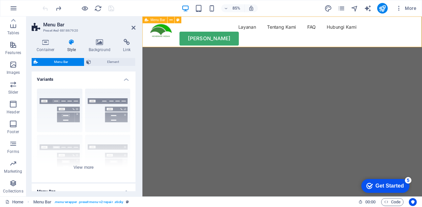
click at [134, 28] on icon at bounding box center [134, 27] width 4 height 5
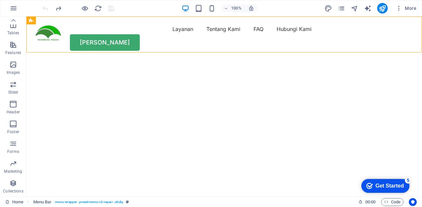
click at [28, 24] on div "Menu Bar" at bounding box center [31, 20] width 10 height 8
click at [61, 21] on icon at bounding box center [60, 20] width 4 height 7
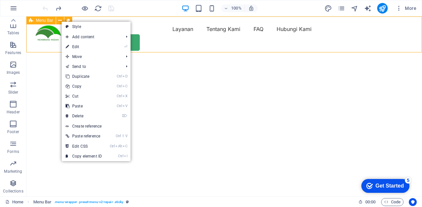
click at [101, 46] on link "⏎ Edit" at bounding box center [84, 47] width 44 height 10
select select "rem"
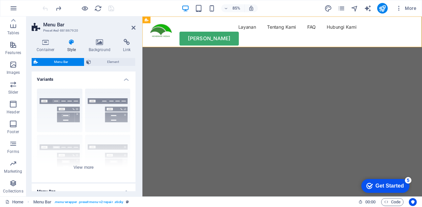
click at [125, 45] on icon at bounding box center [126, 42] width 17 height 7
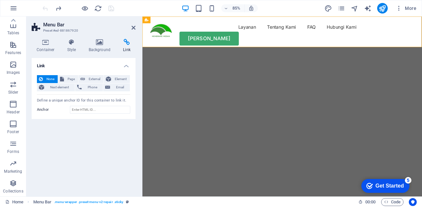
click at [120, 79] on span "Element" at bounding box center [120, 79] width 15 height 8
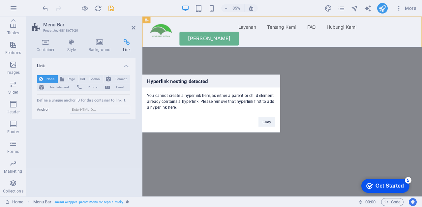
click at [89, 76] on div "Hyperlink nesting detected You cannot create a hyperlink here, as either a pare…" at bounding box center [211, 103] width 422 height 207
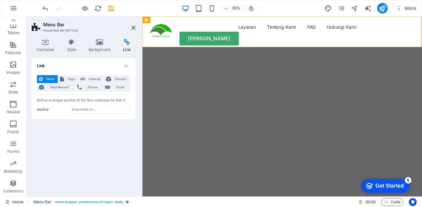
click at [94, 78] on span "External" at bounding box center [94, 79] width 15 height 8
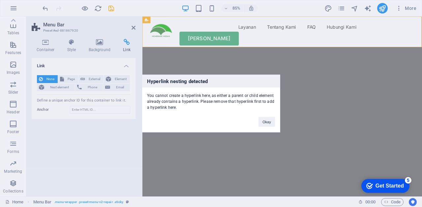
click at [311, 78] on div "Hyperlink nesting detected You cannot create a hyperlink here, as either a pare…" at bounding box center [211, 103] width 422 height 207
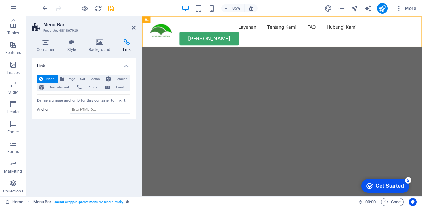
click at [61, 90] on span "Next element" at bounding box center [59, 87] width 27 height 8
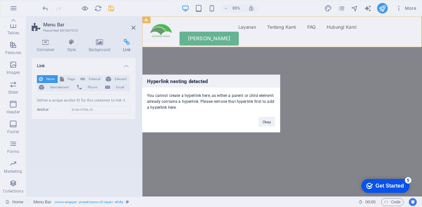
click at [255, 62] on div "Hyperlink nesting detected You cannot create a hyperlink here, as either a pare…" at bounding box center [211, 103] width 422 height 207
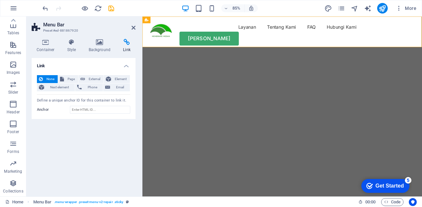
click at [371, 58] on img "1/2" at bounding box center [307, 58] width 329 height 0
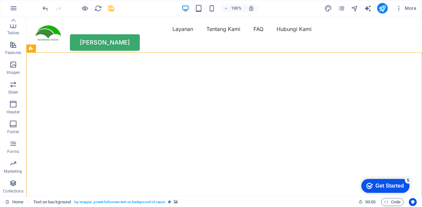
click at [51, 28] on div at bounding box center [48, 34] width 28 height 21
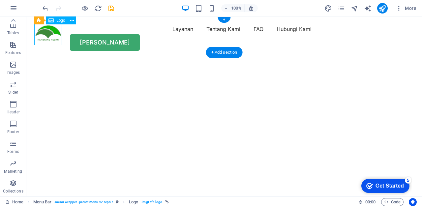
click at [70, 19] on button at bounding box center [72, 20] width 8 height 8
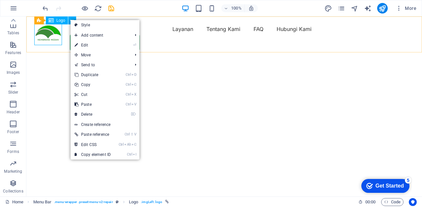
click at [118, 50] on span "Move" at bounding box center [100, 55] width 59 height 10
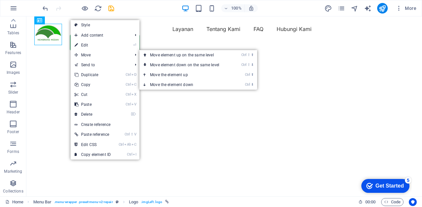
click at [108, 42] on link "⏎ Edit" at bounding box center [93, 45] width 44 height 10
select select "px"
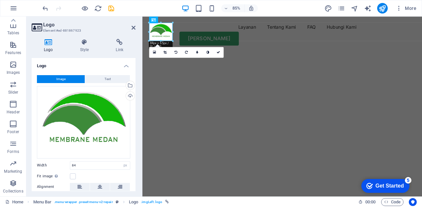
click at [134, 28] on icon at bounding box center [134, 27] width 4 height 5
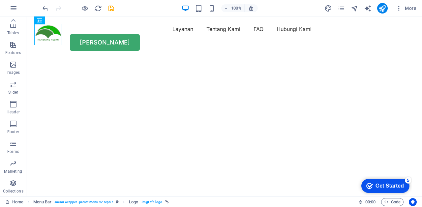
click at [47, 29] on div at bounding box center [48, 34] width 28 height 21
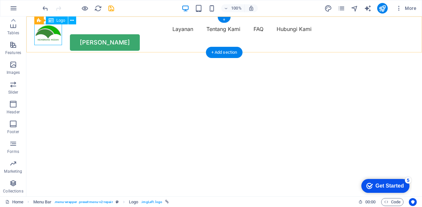
click at [72, 21] on icon at bounding box center [72, 20] width 4 height 7
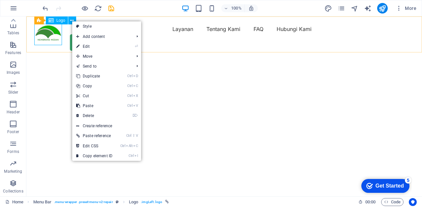
click at [92, 46] on link "⏎ Edit" at bounding box center [94, 47] width 44 height 10
select select "px"
select select
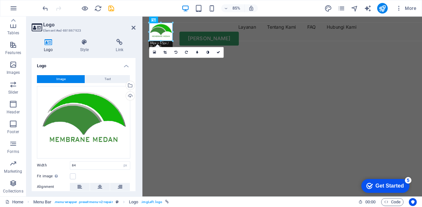
click at [121, 47] on h4 "Link" at bounding box center [120, 46] width 32 height 14
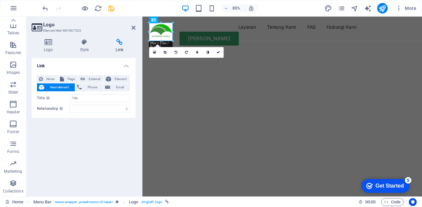
click at [67, 77] on span "Page" at bounding box center [71, 79] width 10 height 8
select select
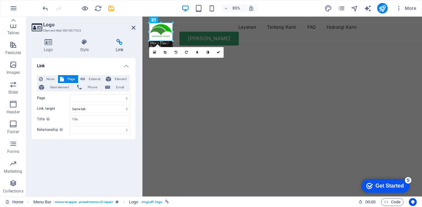
click at [89, 80] on span "External" at bounding box center [94, 79] width 15 height 8
select select "blank"
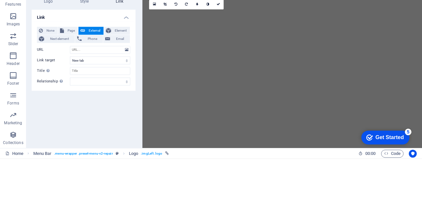
click at [117, 79] on span "Element" at bounding box center [120, 79] width 15 height 8
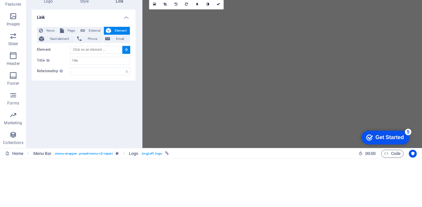
click at [98, 88] on span "Phone" at bounding box center [92, 87] width 17 height 8
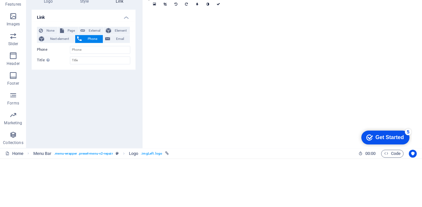
click at [61, 88] on span "Next element" at bounding box center [59, 87] width 27 height 8
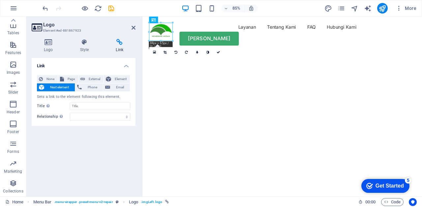
click at [123, 87] on span "Email" at bounding box center [120, 87] width 16 height 8
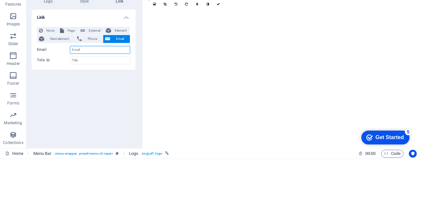
click at [142, 68] on div at bounding box center [141, 106] width 1 height 180
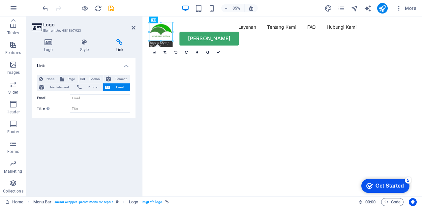
click at [126, 29] on header "Logo Element #ed-881867923" at bounding box center [84, 24] width 104 height 17
click at [132, 28] on icon at bounding box center [134, 27] width 4 height 5
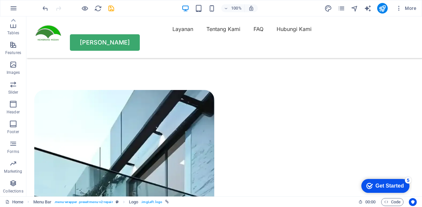
scroll to position [403, 0]
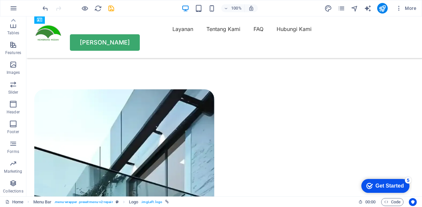
click at [11, 167] on icon "button" at bounding box center [13, 164] width 8 height 8
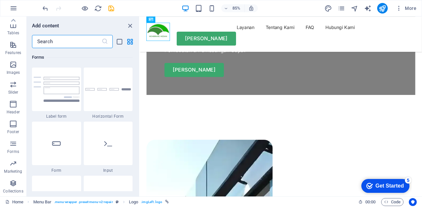
scroll to position [5375, 0]
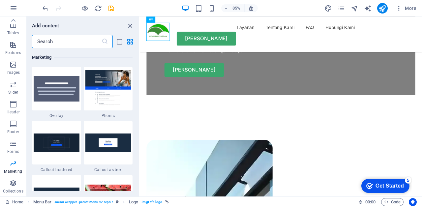
click at [403, 7] on icon "button" at bounding box center [399, 8] width 7 height 7
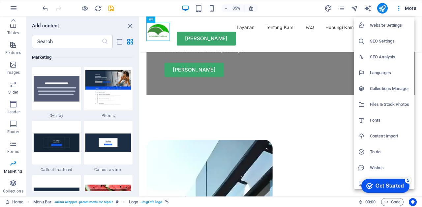
scroll to position [3, 0]
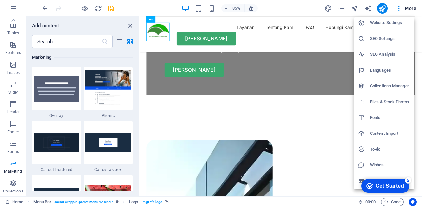
click at [370, 150] on div at bounding box center [364, 149] width 12 height 7
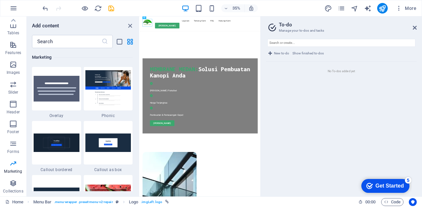
click at [416, 28] on icon at bounding box center [415, 27] width 4 height 5
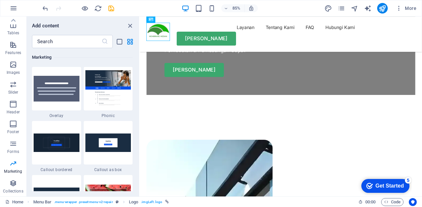
click at [401, 13] on div "85% More" at bounding box center [211, 8] width 422 height 16
click at [408, 12] on button "More" at bounding box center [406, 8] width 26 height 11
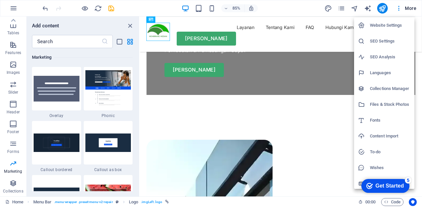
click at [381, 26] on h6 "Website Settings" at bounding box center [390, 25] width 41 height 8
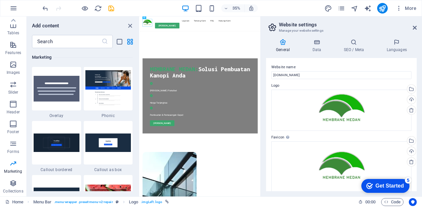
click at [323, 39] on icon at bounding box center [317, 42] width 29 height 7
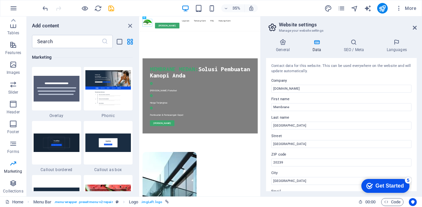
click at [357, 45] on icon at bounding box center [354, 42] width 40 height 7
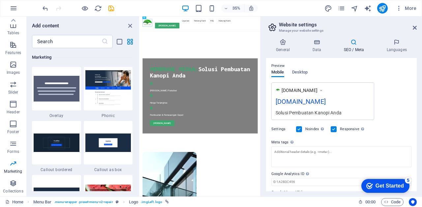
scroll to position [91, 0]
click at [301, 69] on span "Desktop" at bounding box center [300, 72] width 16 height 9
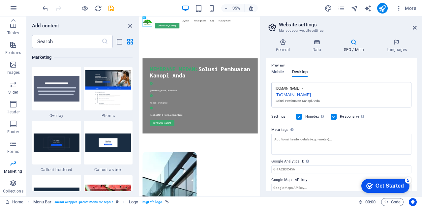
scroll to position [97, 0]
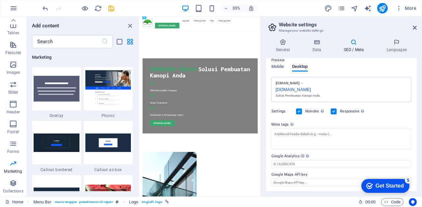
click at [291, 121] on div "Enter HTML code here that will be placed inside the tags of your website. Pleas…" at bounding box center [311, 103] width 53 height 35
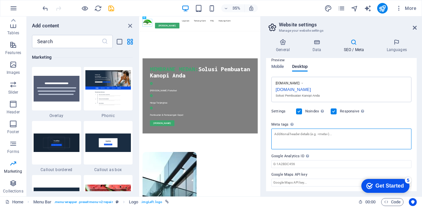
click at [291, 129] on textarea "Meta tags Enter HTML code here that will be placed inside the tags of your webs…" at bounding box center [342, 139] width 140 height 21
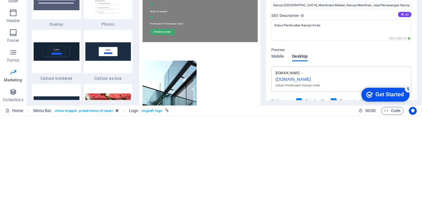
scroll to position [0, 0]
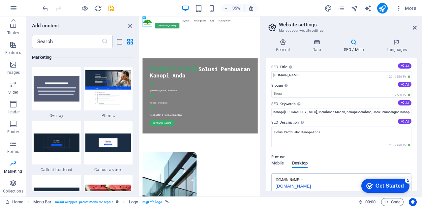
click at [391, 49] on h4 "Languages" at bounding box center [397, 46] width 40 height 14
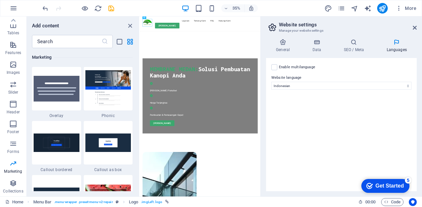
click at [280, 68] on label "Enable multilanguage To disable multilanguage delete all languages until only o…" at bounding box center [297, 67] width 36 height 8
click at [0, 0] on input "Enable multilanguage To disable multilanguage delete all languages until only o…" at bounding box center [0, 0] width 0 height 0
select select
click at [273, 68] on label at bounding box center [275, 67] width 6 height 6
click at [0, 0] on input "Enable multilanguage To disable multilanguage delete all languages until only o…" at bounding box center [0, 0] width 0 height 0
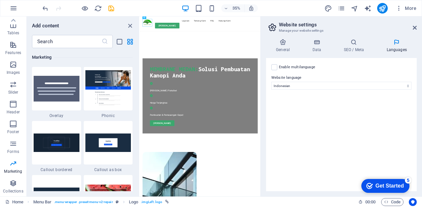
click at [16, 5] on icon "button" at bounding box center [14, 8] width 8 height 8
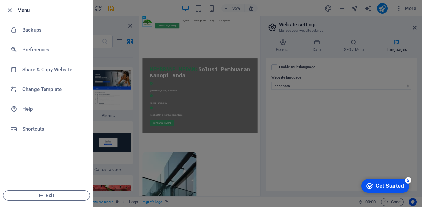
click at [32, 112] on h6 "Help" at bounding box center [52, 109] width 61 height 8
click at [122, 122] on div at bounding box center [211, 103] width 422 height 207
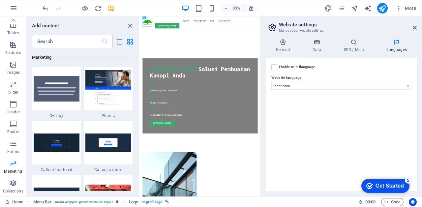
click at [7, 49] on span "Features" at bounding box center [13, 49] width 26 height 16
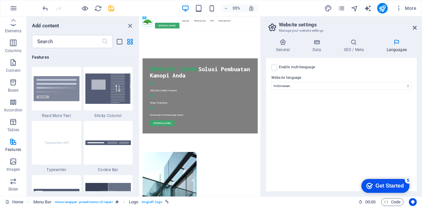
scroll to position [19, 0]
click at [12, 67] on span "Content" at bounding box center [13, 67] width 26 height 16
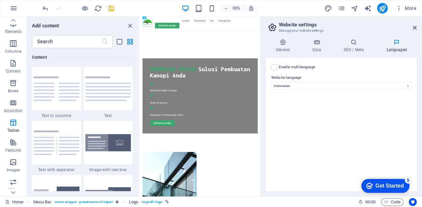
scroll to position [1155, 0]
click at [10, 12] on button "button" at bounding box center [14, 8] width 16 height 16
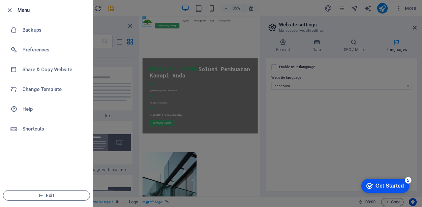
click at [112, 102] on div at bounding box center [211, 103] width 422 height 207
